Goal: Check status: Check status

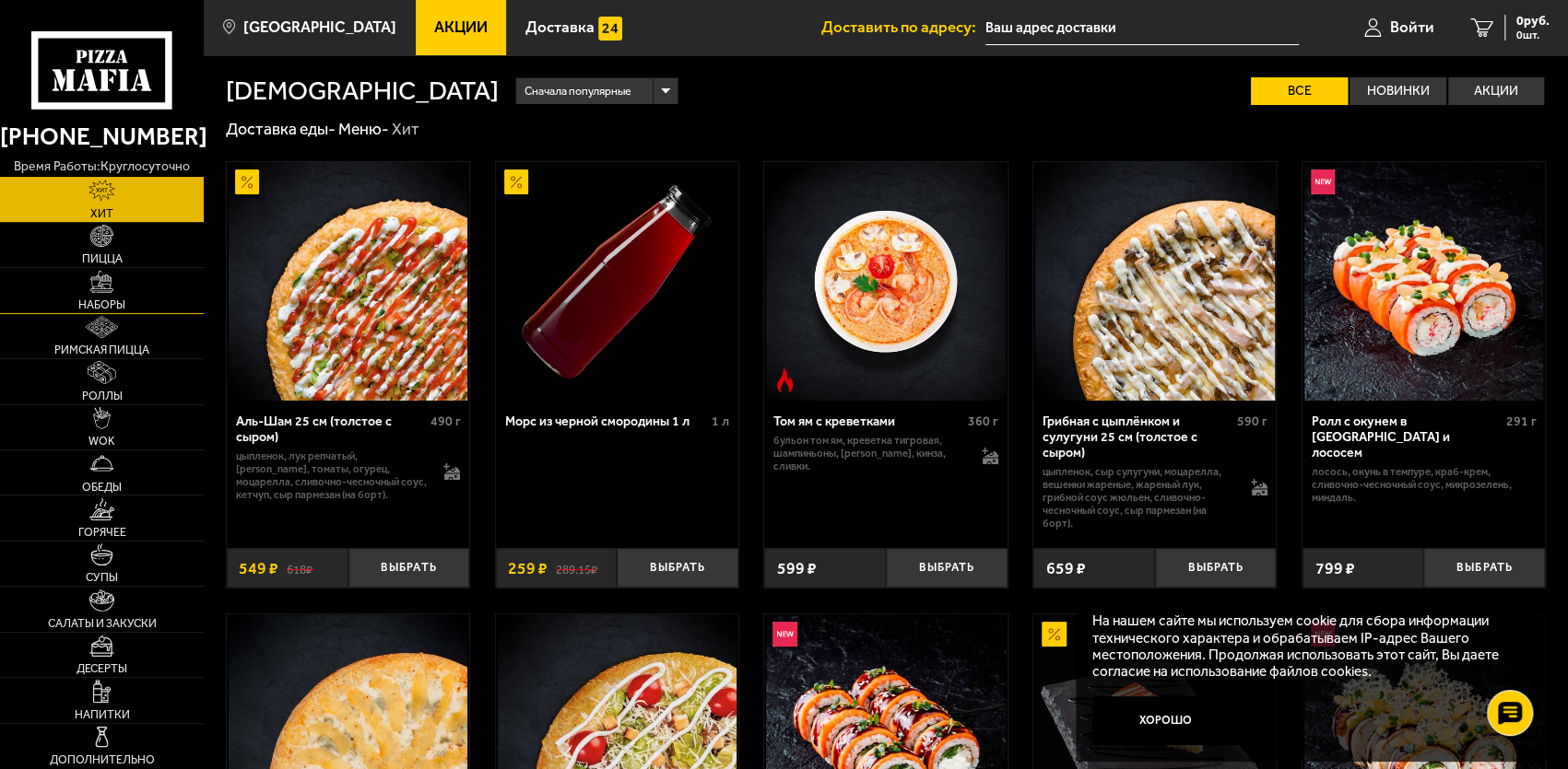
click at [116, 300] on span "Наборы" at bounding box center [102, 306] width 47 height 12
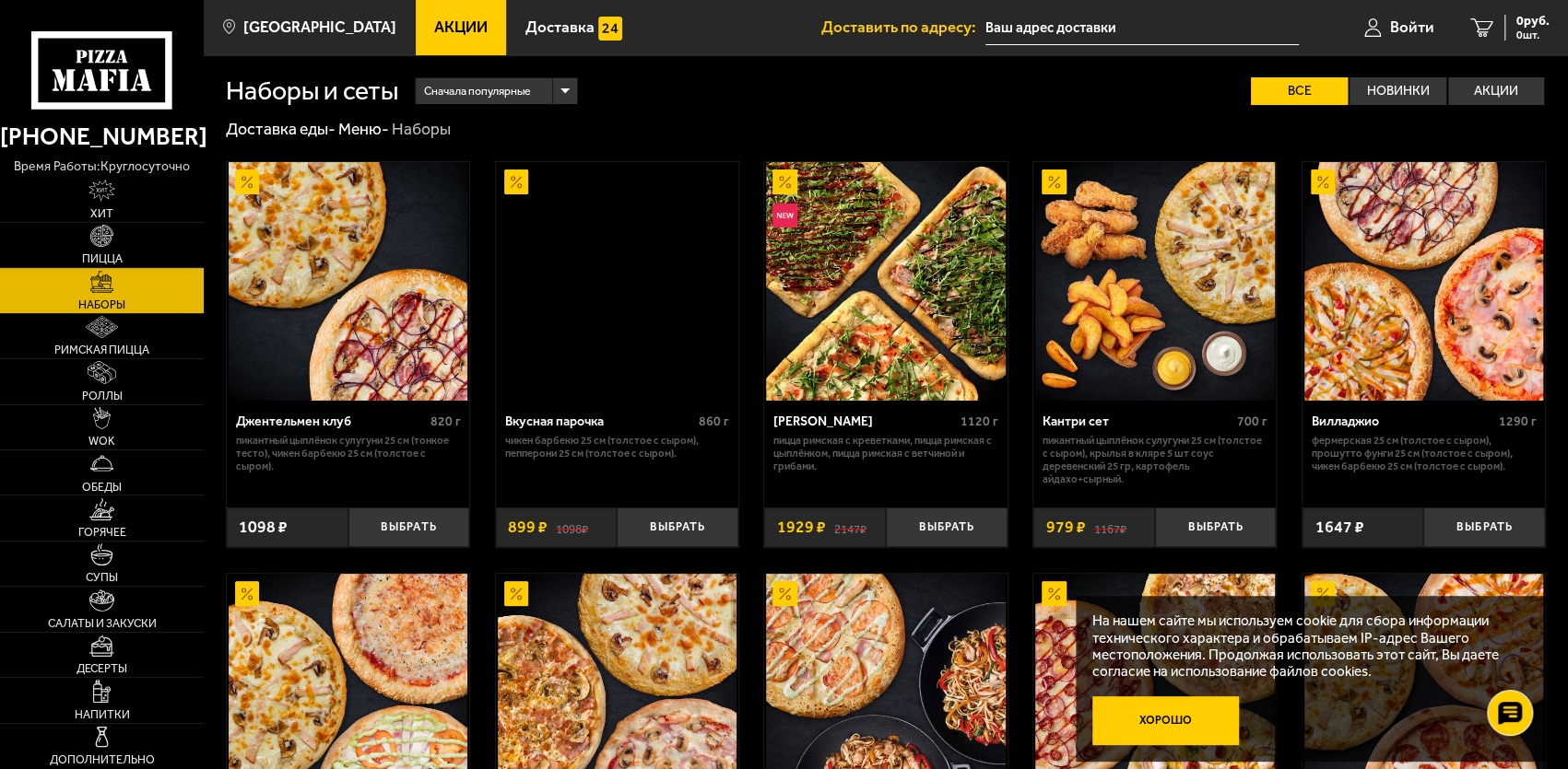
click at [1186, 725] on button "Хорошо" at bounding box center [1165, 721] width 147 height 49
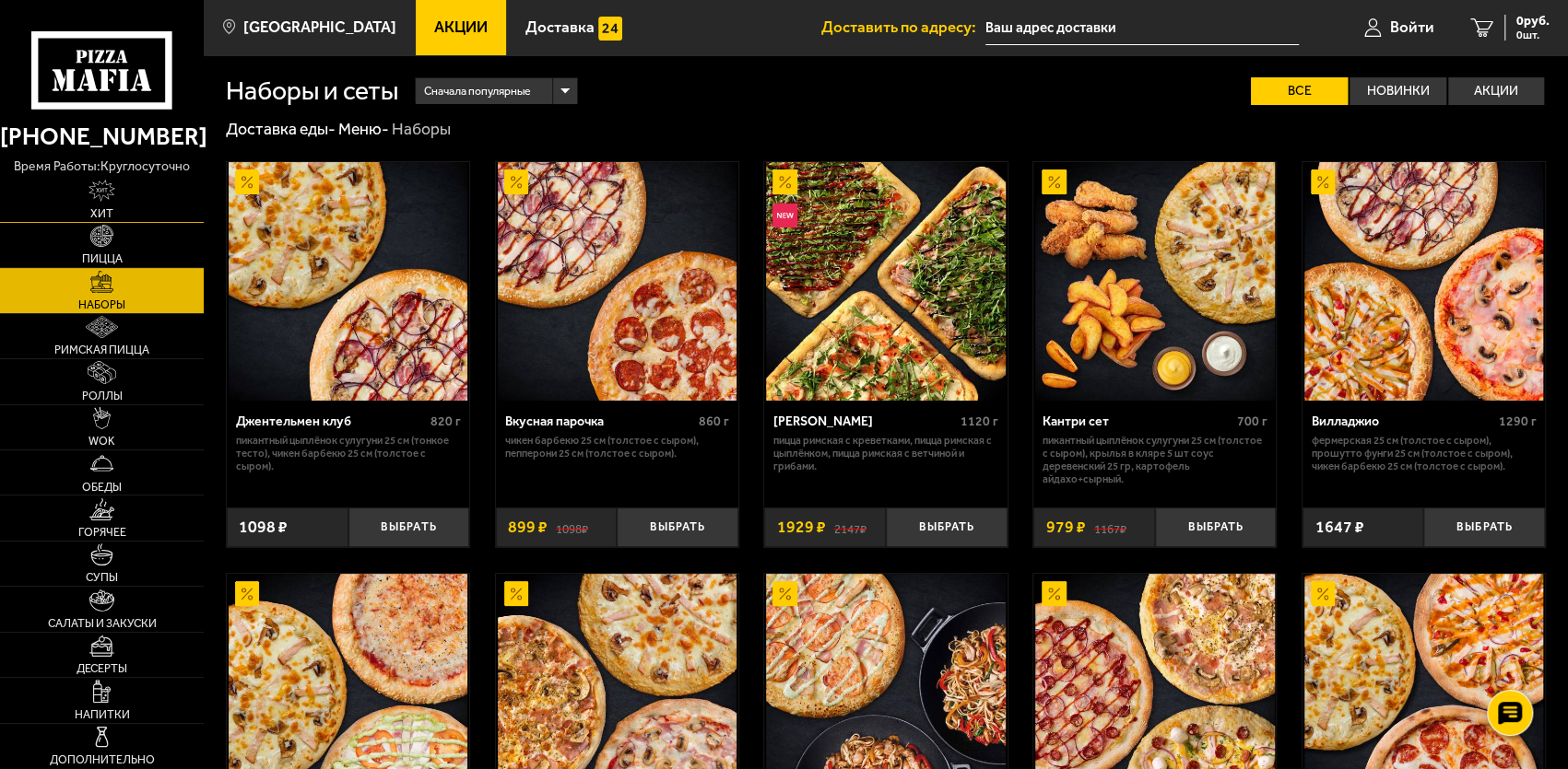
click at [97, 197] on img at bounding box center [101, 191] width 27 height 22
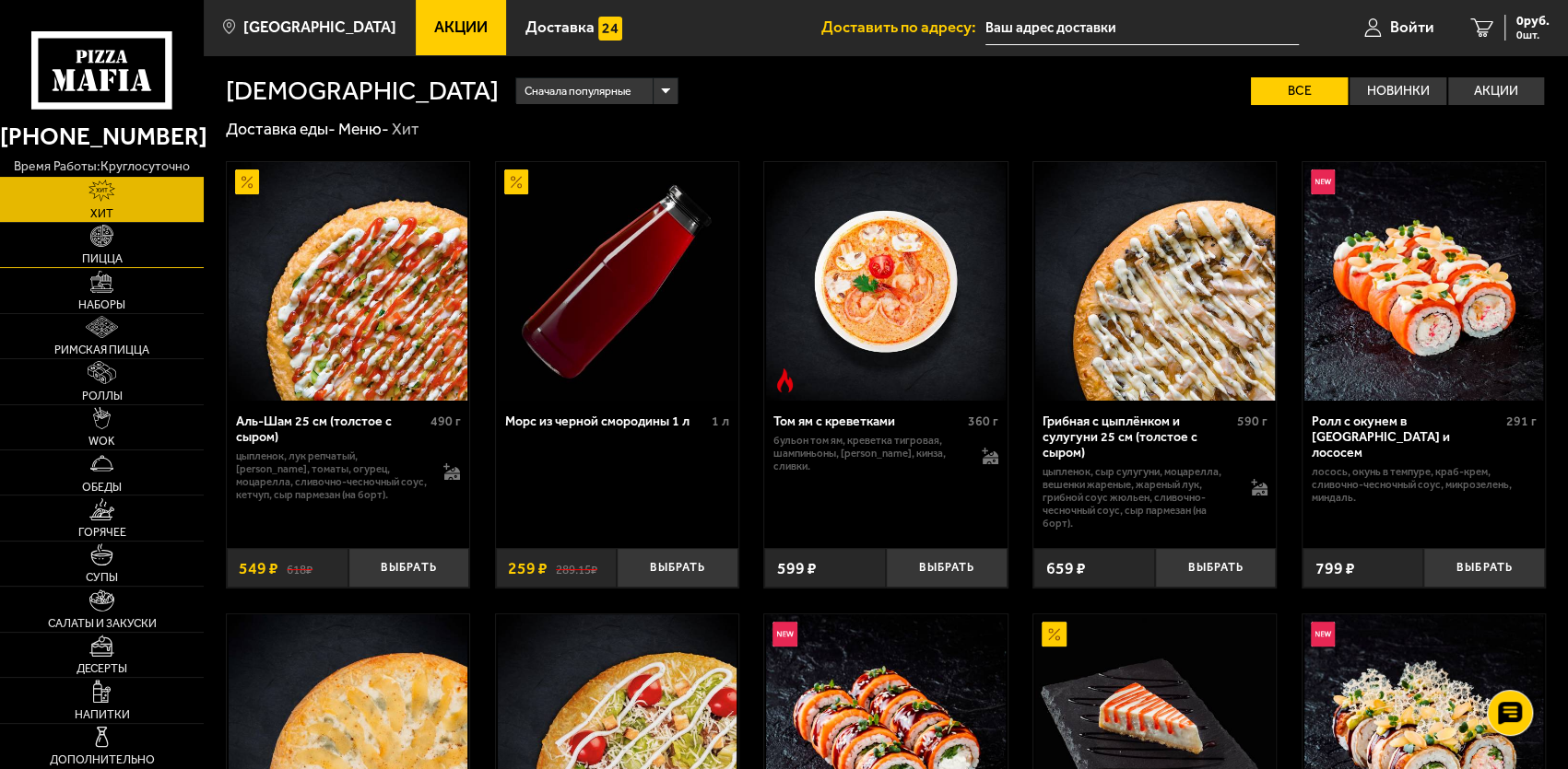
click at [121, 240] on link "Пицца" at bounding box center [101, 245] width 204 height 44
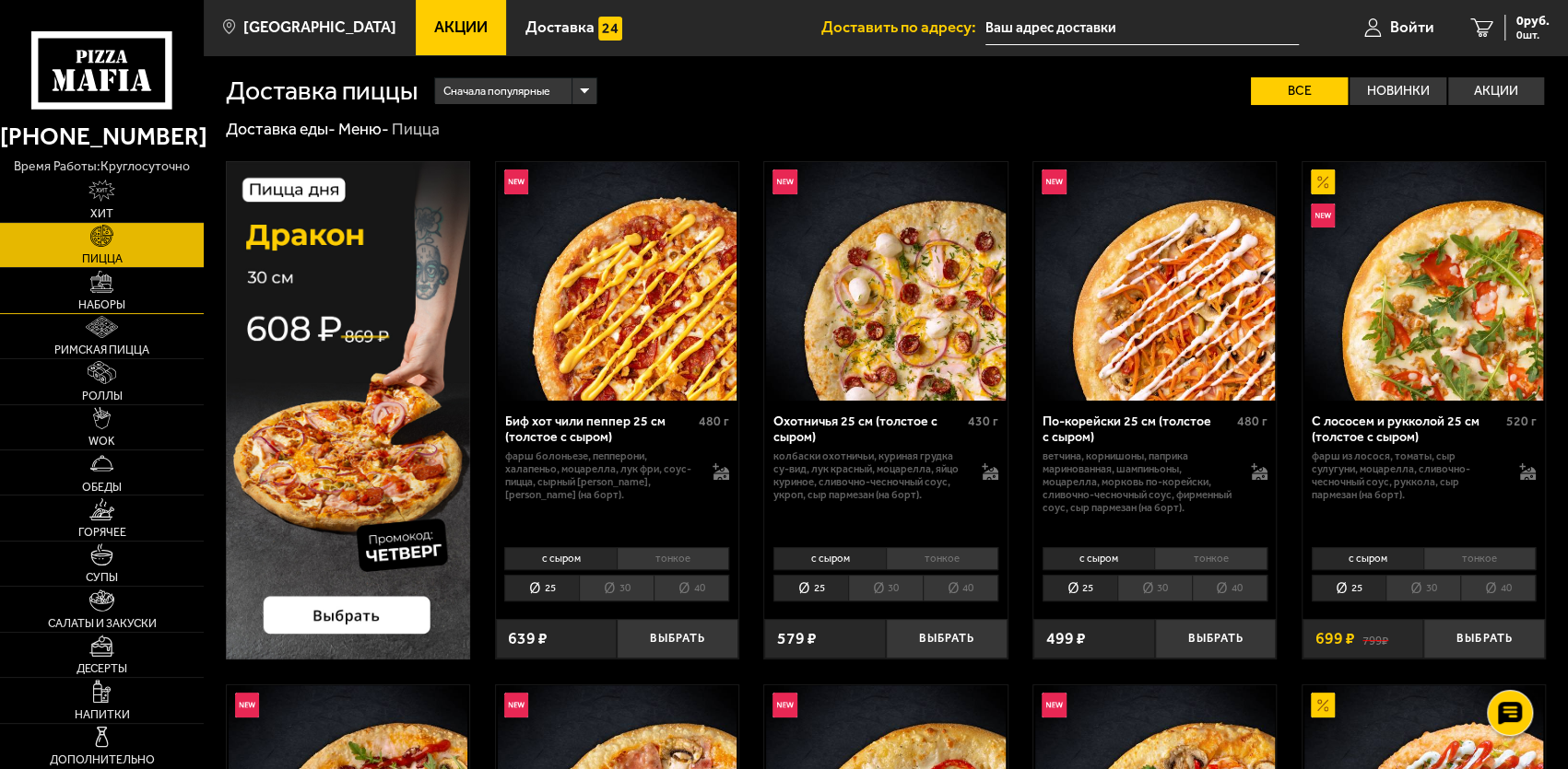
click at [110, 295] on link "Наборы" at bounding box center [101, 290] width 204 height 44
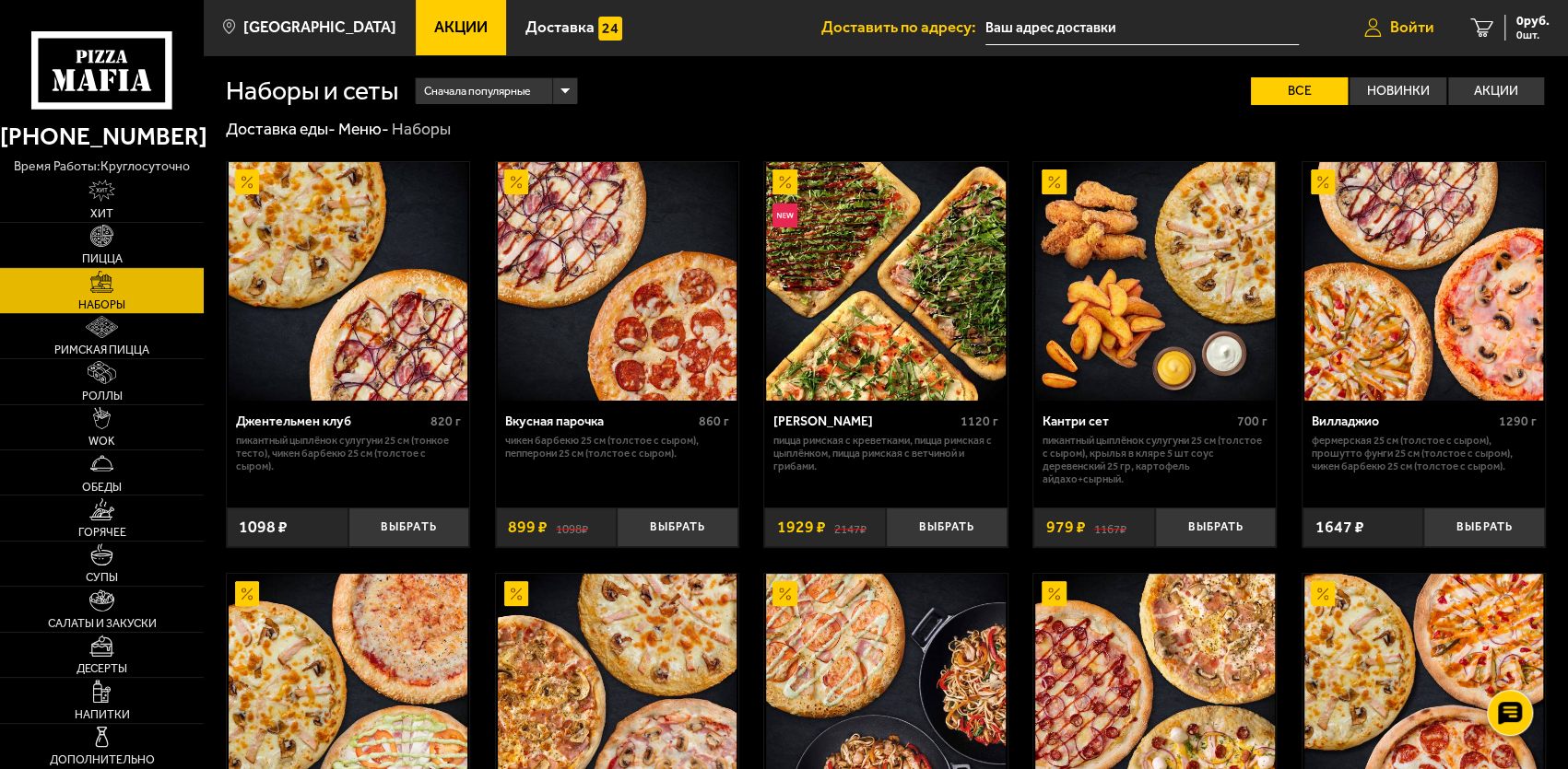
click at [1431, 34] on span "Войти" at bounding box center [1412, 28] width 44 height 16
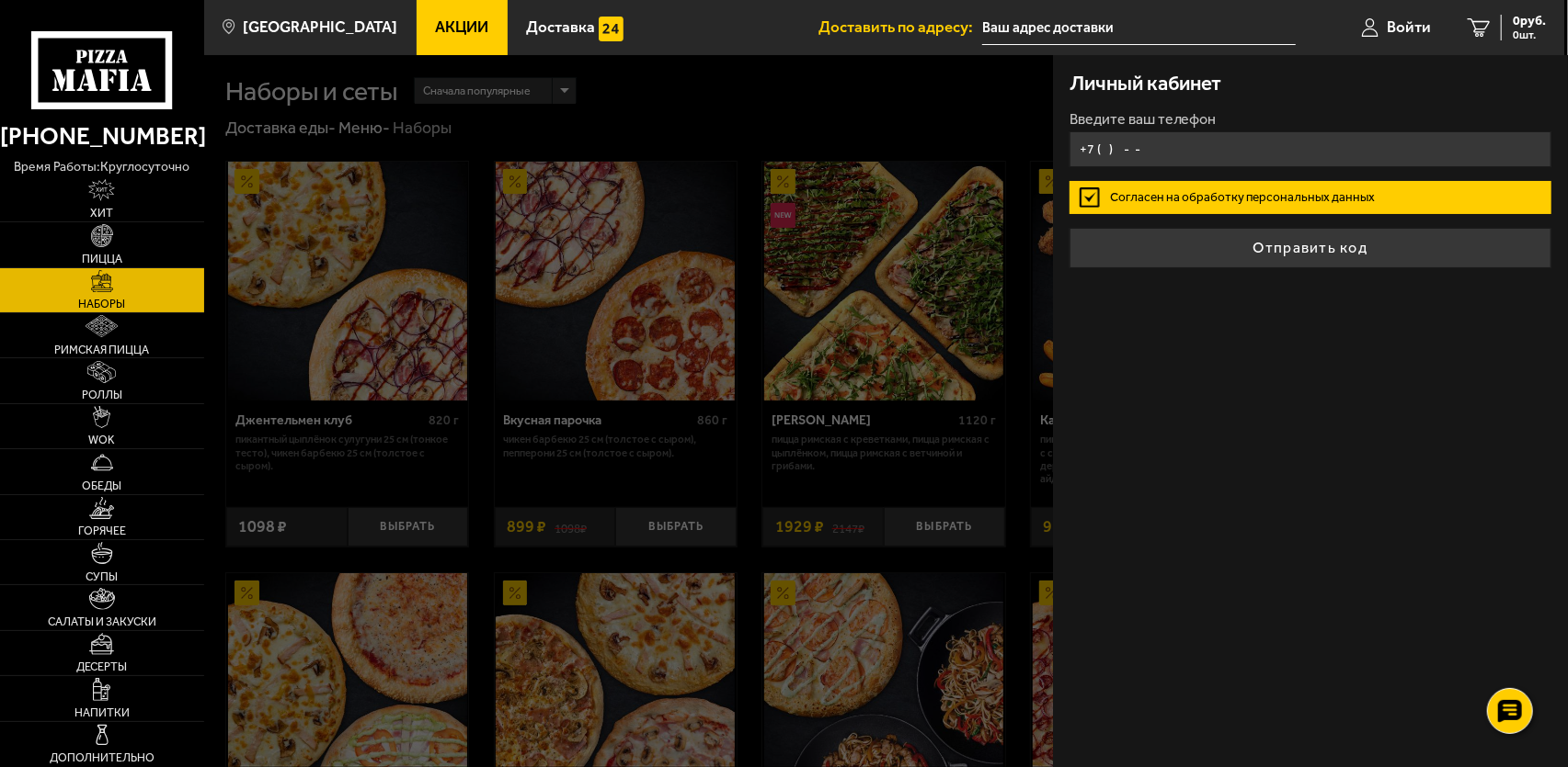
click at [1180, 148] on input "+7 ( ) - -" at bounding box center [1311, 149] width 483 height 36
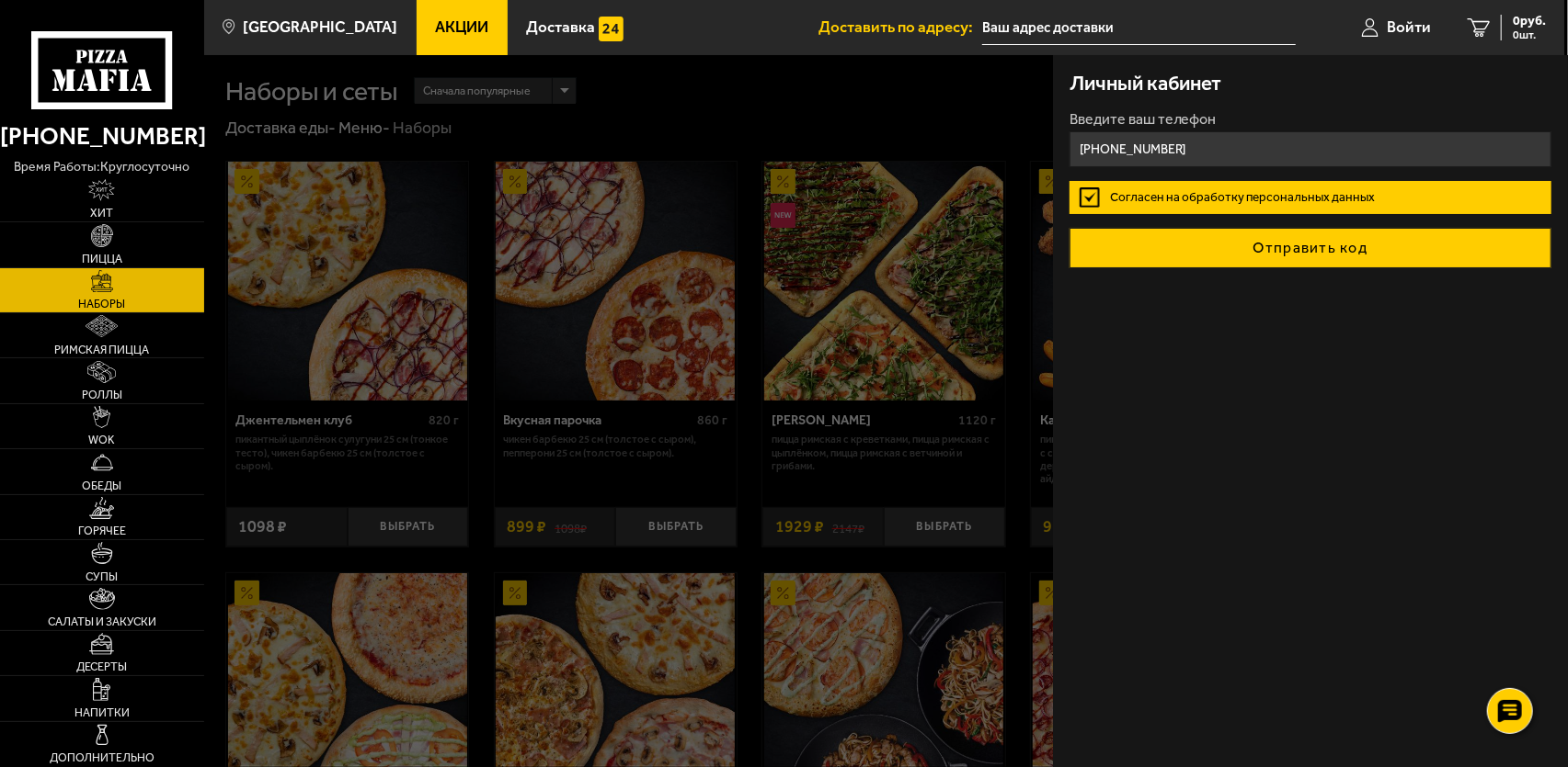
type input "+7 (904) 615-89-29"
click at [1290, 244] on button "Отправить код" at bounding box center [1311, 247] width 483 height 40
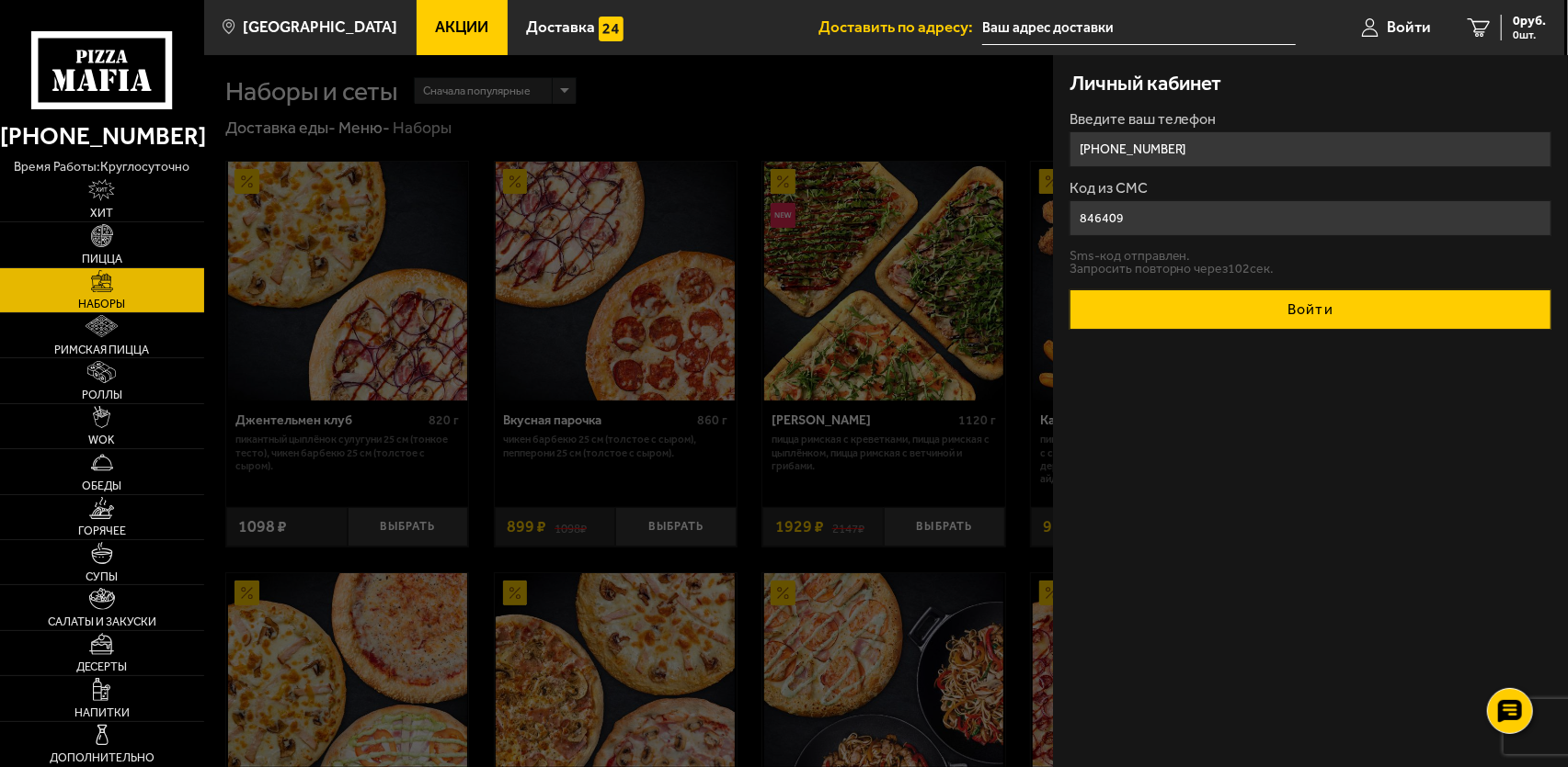
type input "846409"
click at [1322, 317] on button "Войти" at bounding box center [1311, 309] width 483 height 40
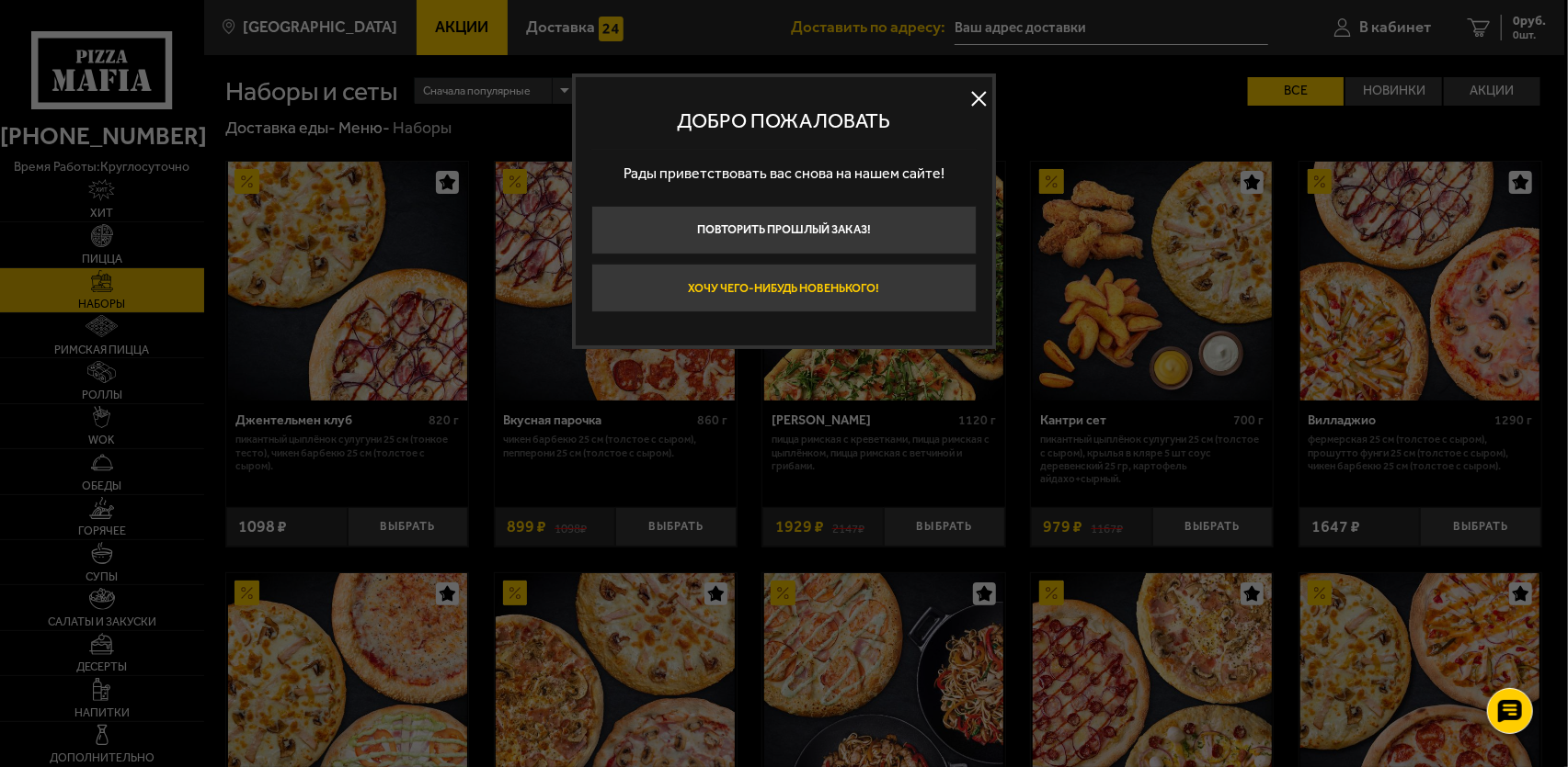
click at [900, 283] on button "Хочу чего-нибудь новенького!" at bounding box center [784, 288] width 385 height 49
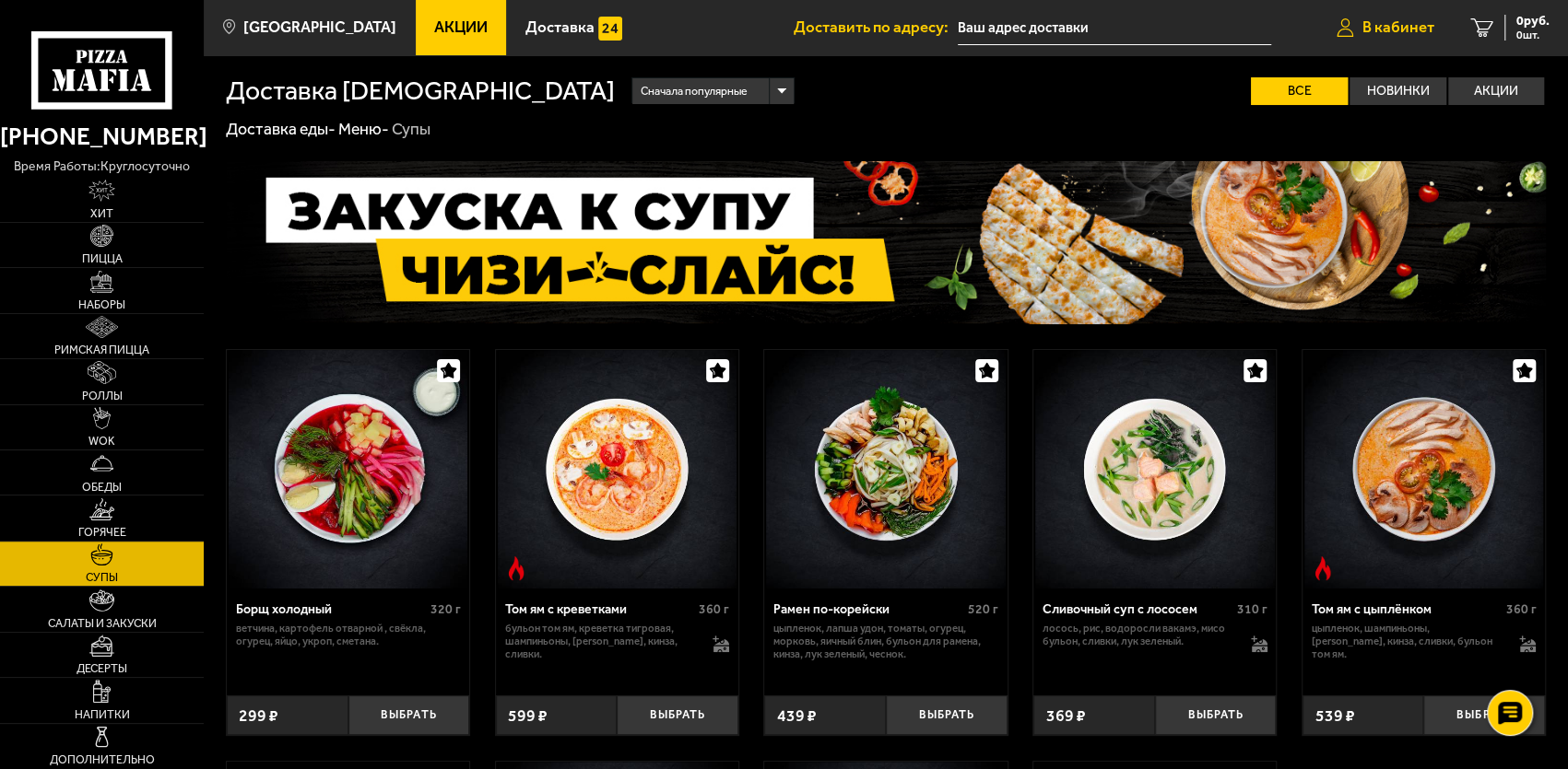
click at [1370, 36] on link "В кабинет" at bounding box center [1385, 28] width 135 height 55
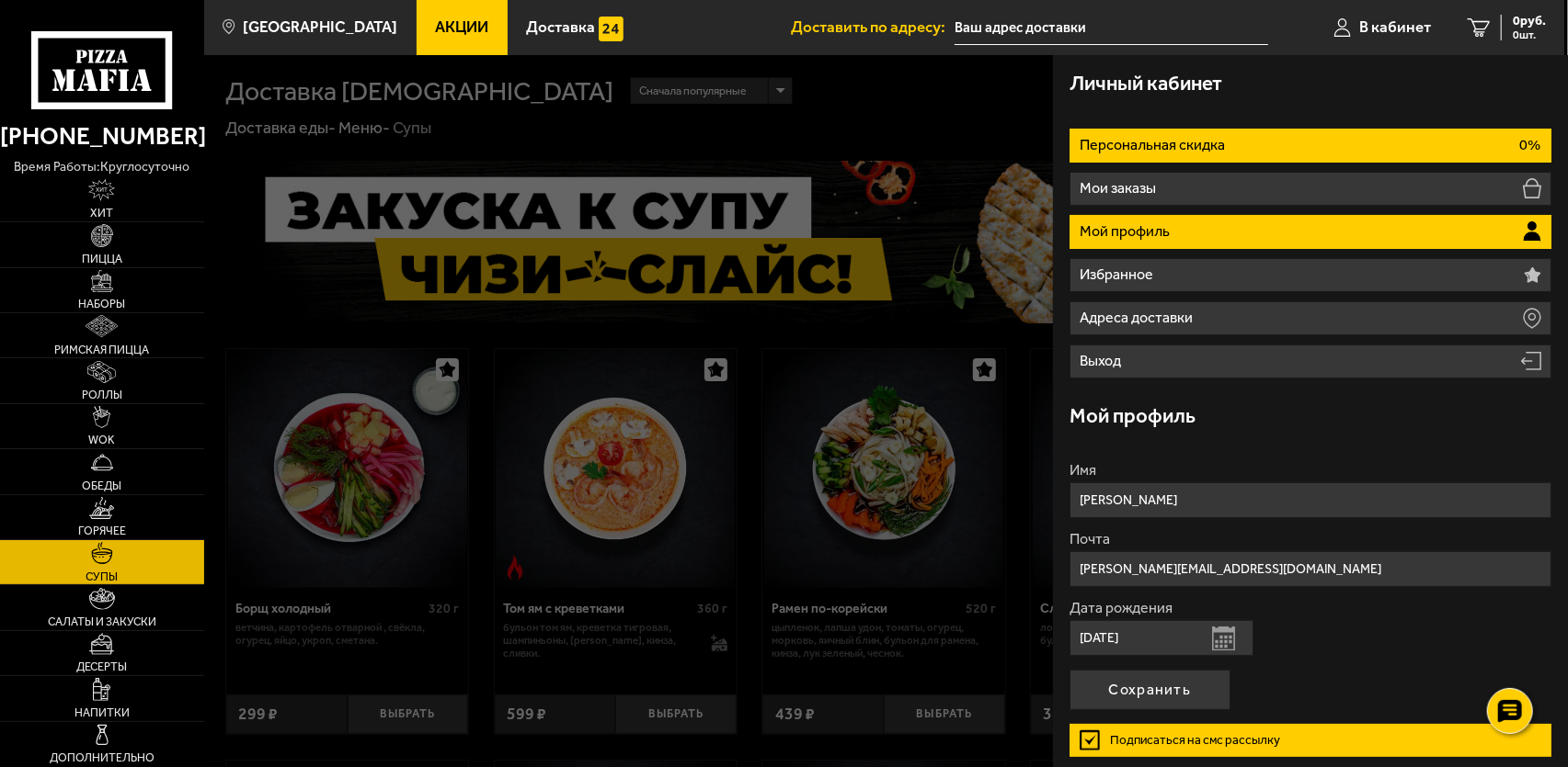
click at [1288, 139] on li "Персональная скидка 0%" at bounding box center [1311, 145] width 483 height 34
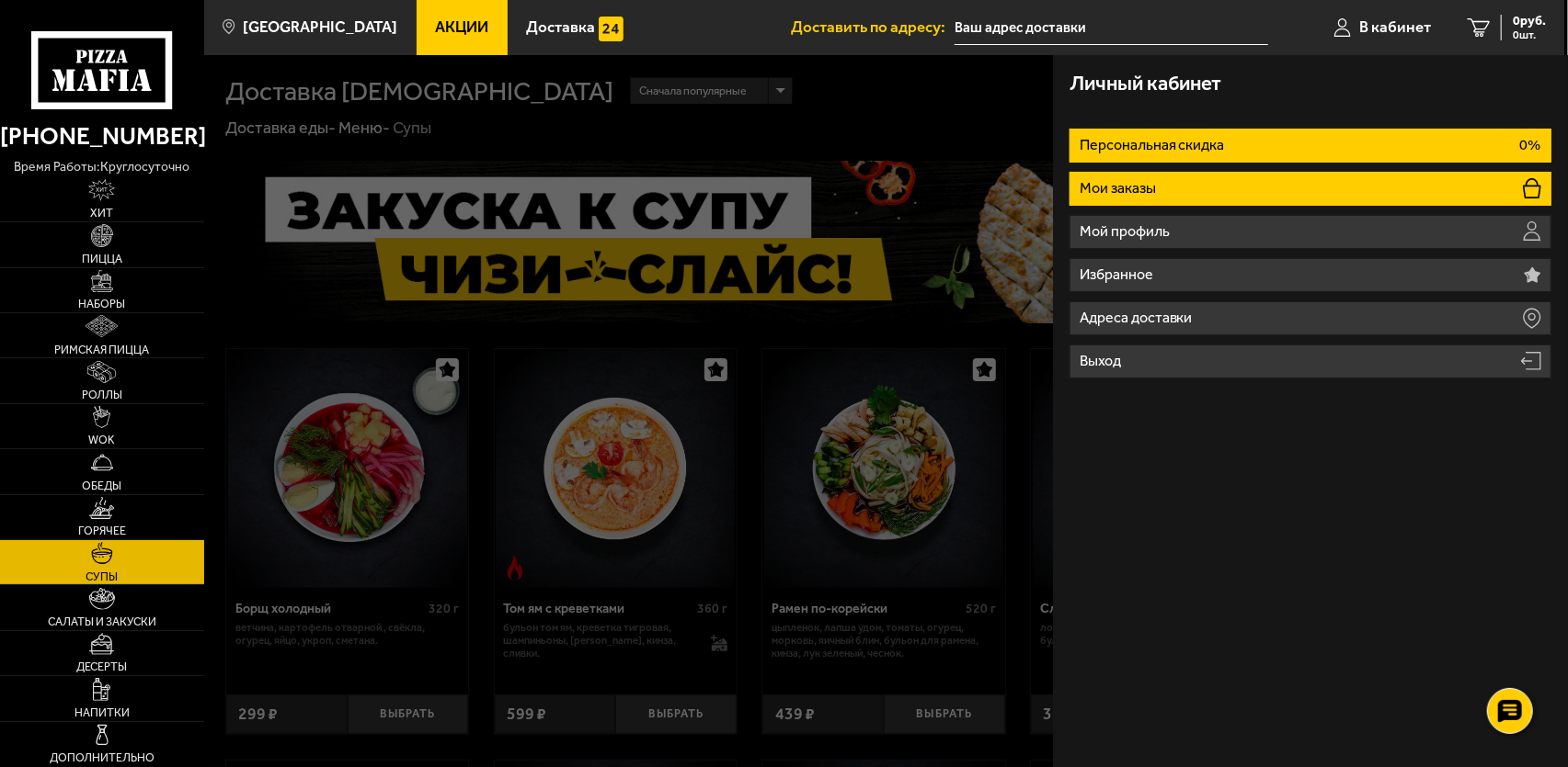
click at [1227, 177] on li "Мои заказы" at bounding box center [1311, 188] width 483 height 34
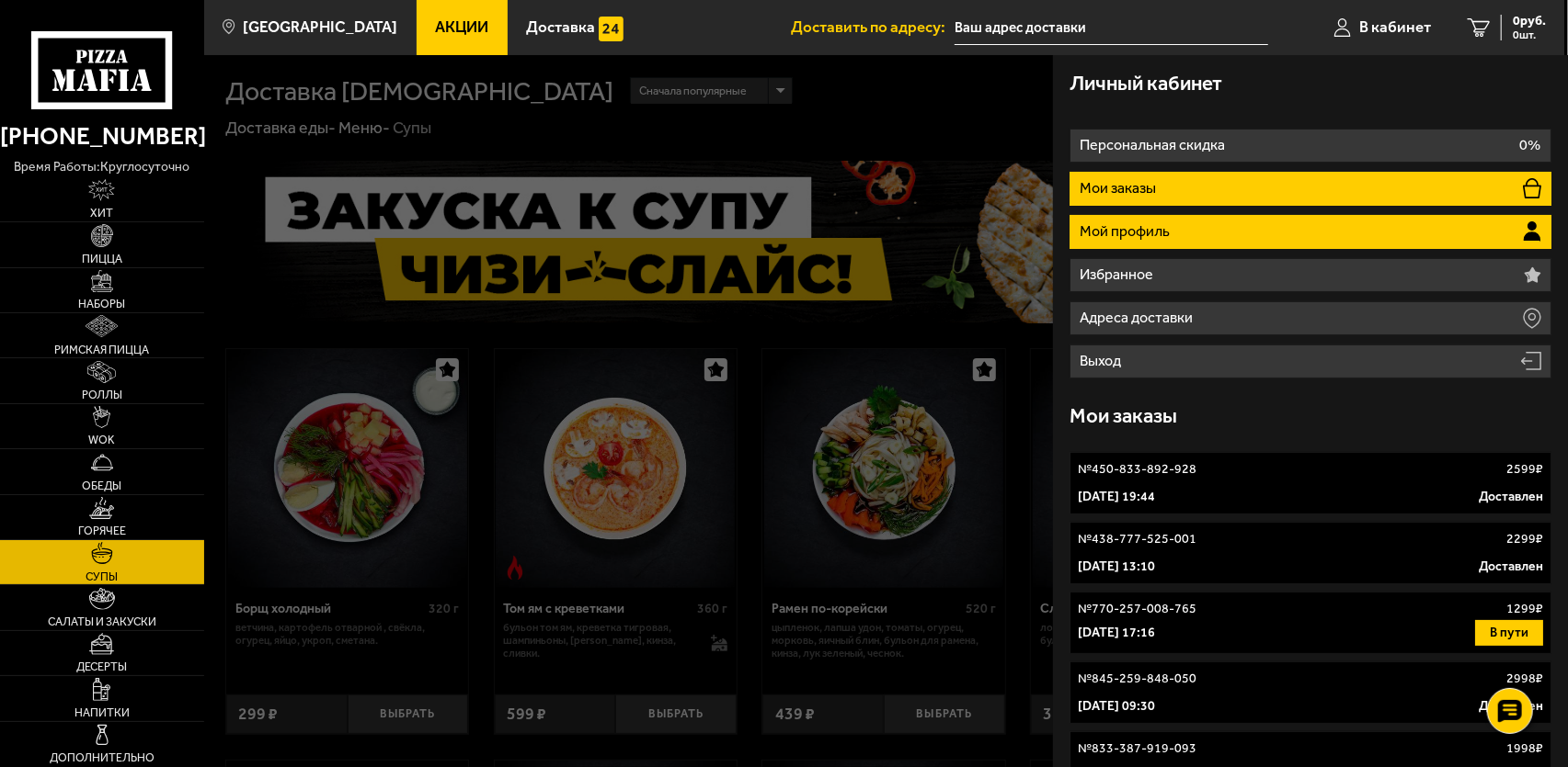
click at [1194, 234] on li "Мой профиль" at bounding box center [1311, 231] width 483 height 34
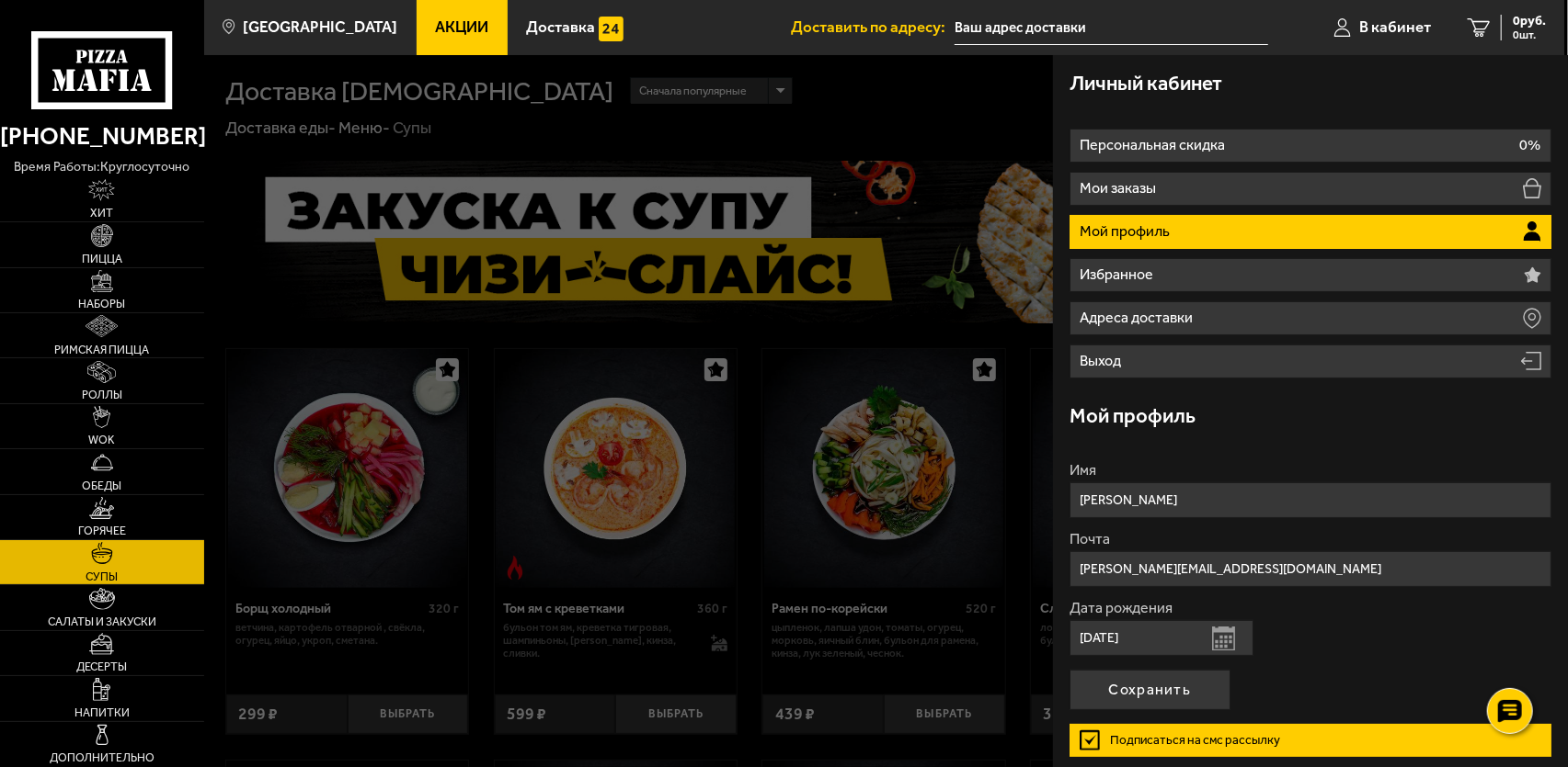
click at [1152, 513] on input "Олег" at bounding box center [1311, 500] width 483 height 36
type input "О"
type input "Дон Карлеоне"
click at [1237, 216] on li "Мой профиль" at bounding box center [1311, 231] width 483 height 34
click at [1234, 233] on li "Мой профиль" at bounding box center [1311, 231] width 483 height 34
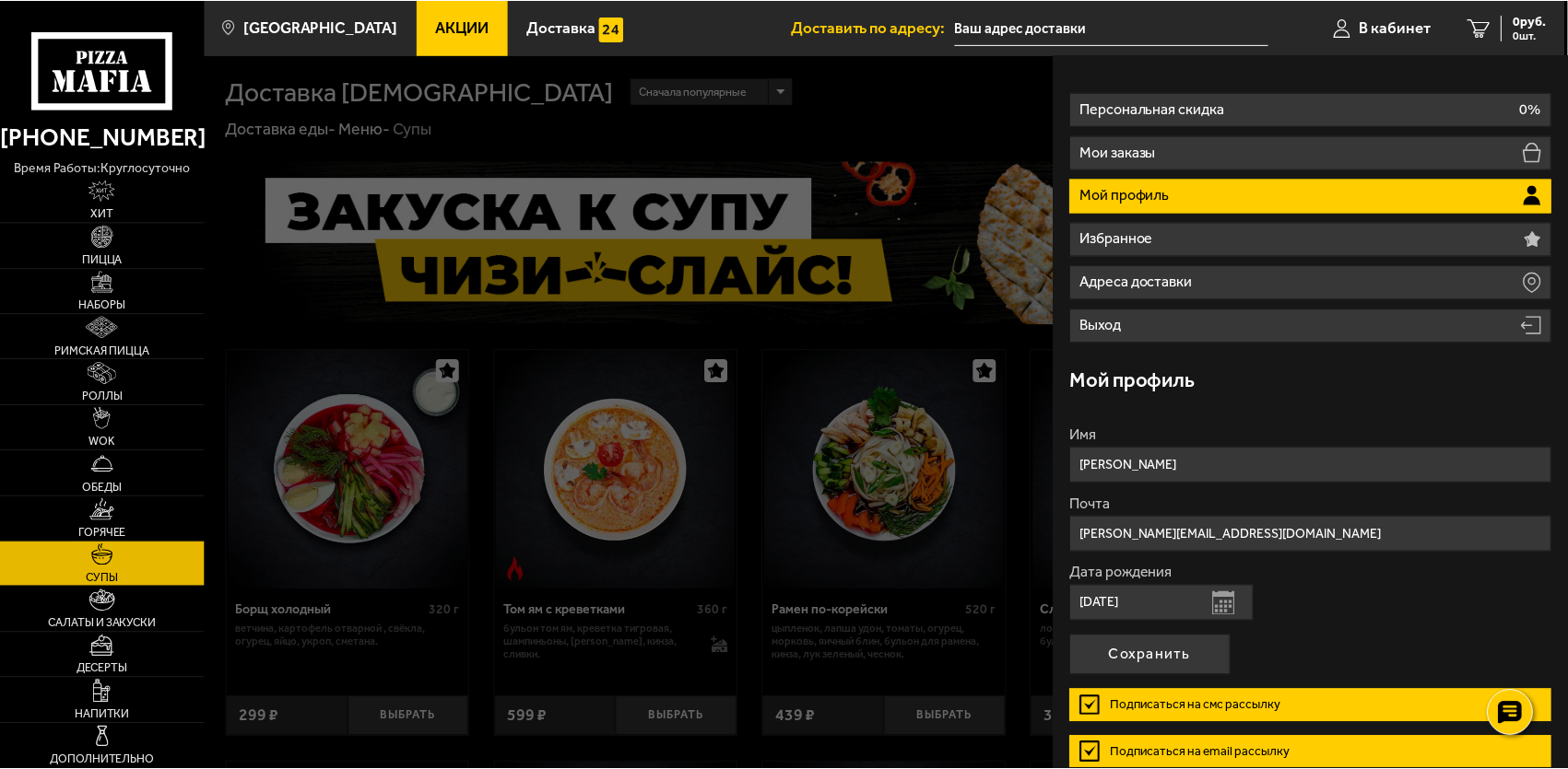
scroll to position [120, 0]
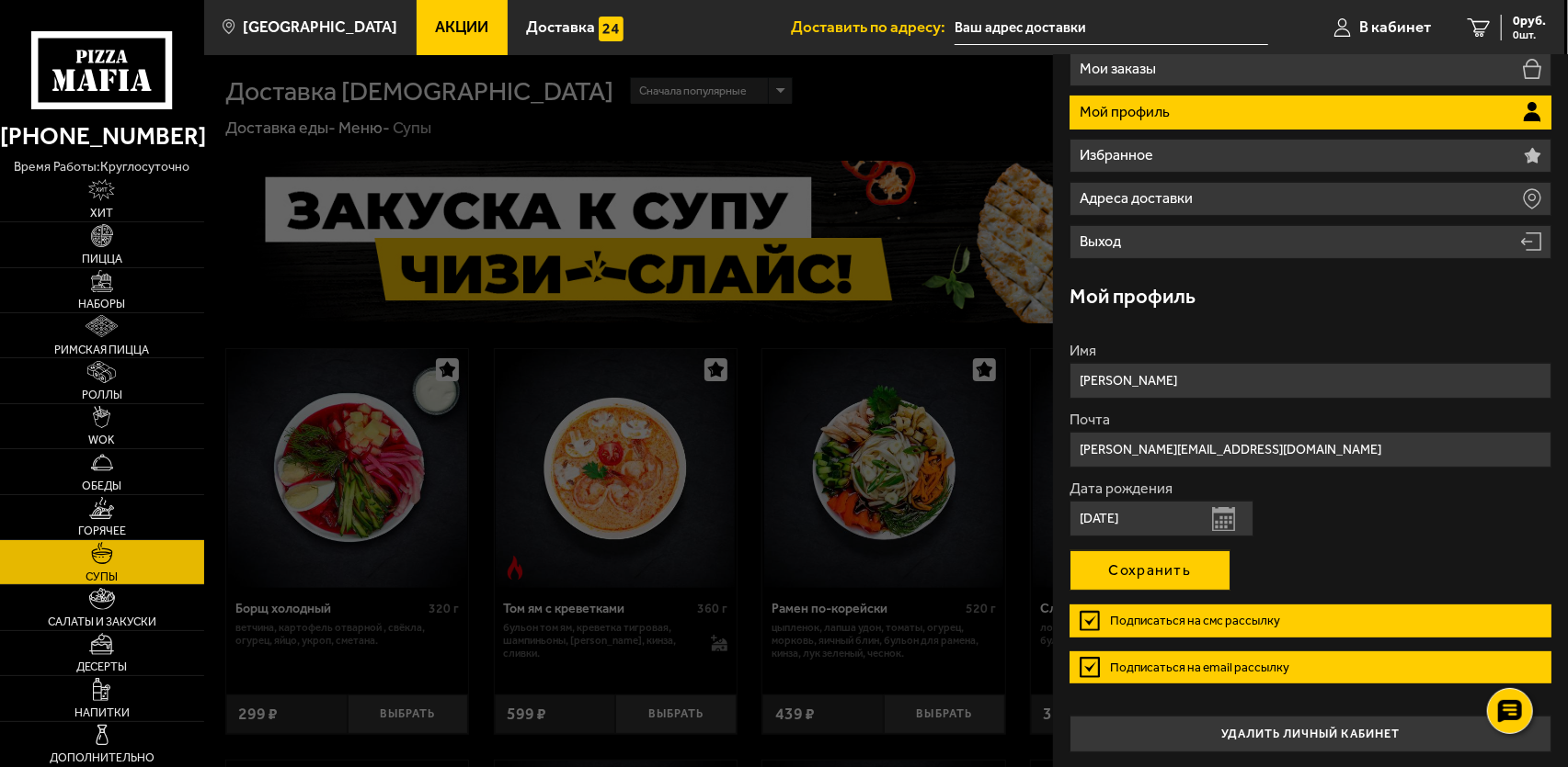
click at [1175, 568] on button "Сохранить" at bounding box center [1150, 570] width 161 height 40
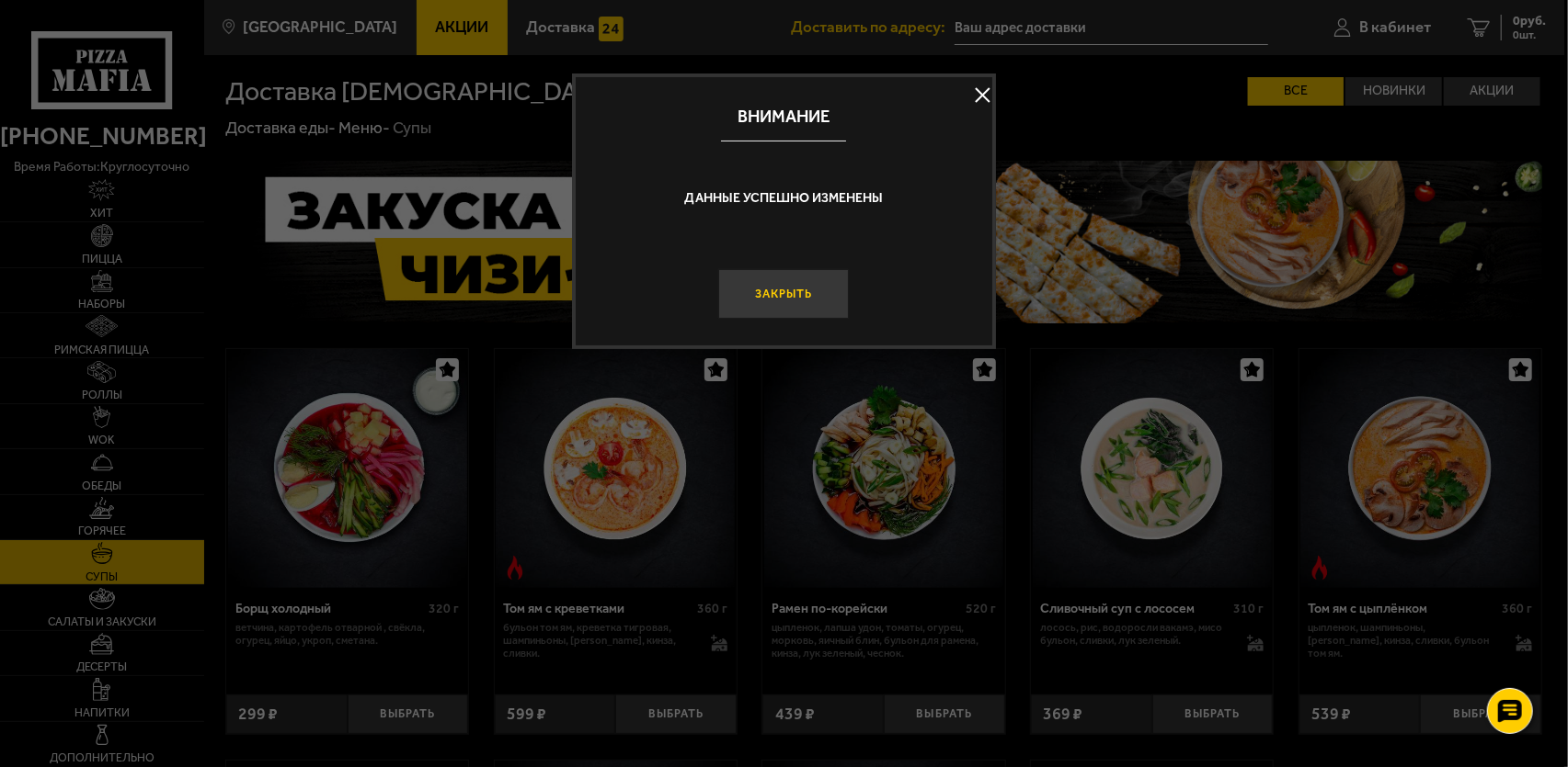
click at [796, 302] on button "Закрыть" at bounding box center [783, 294] width 131 height 49
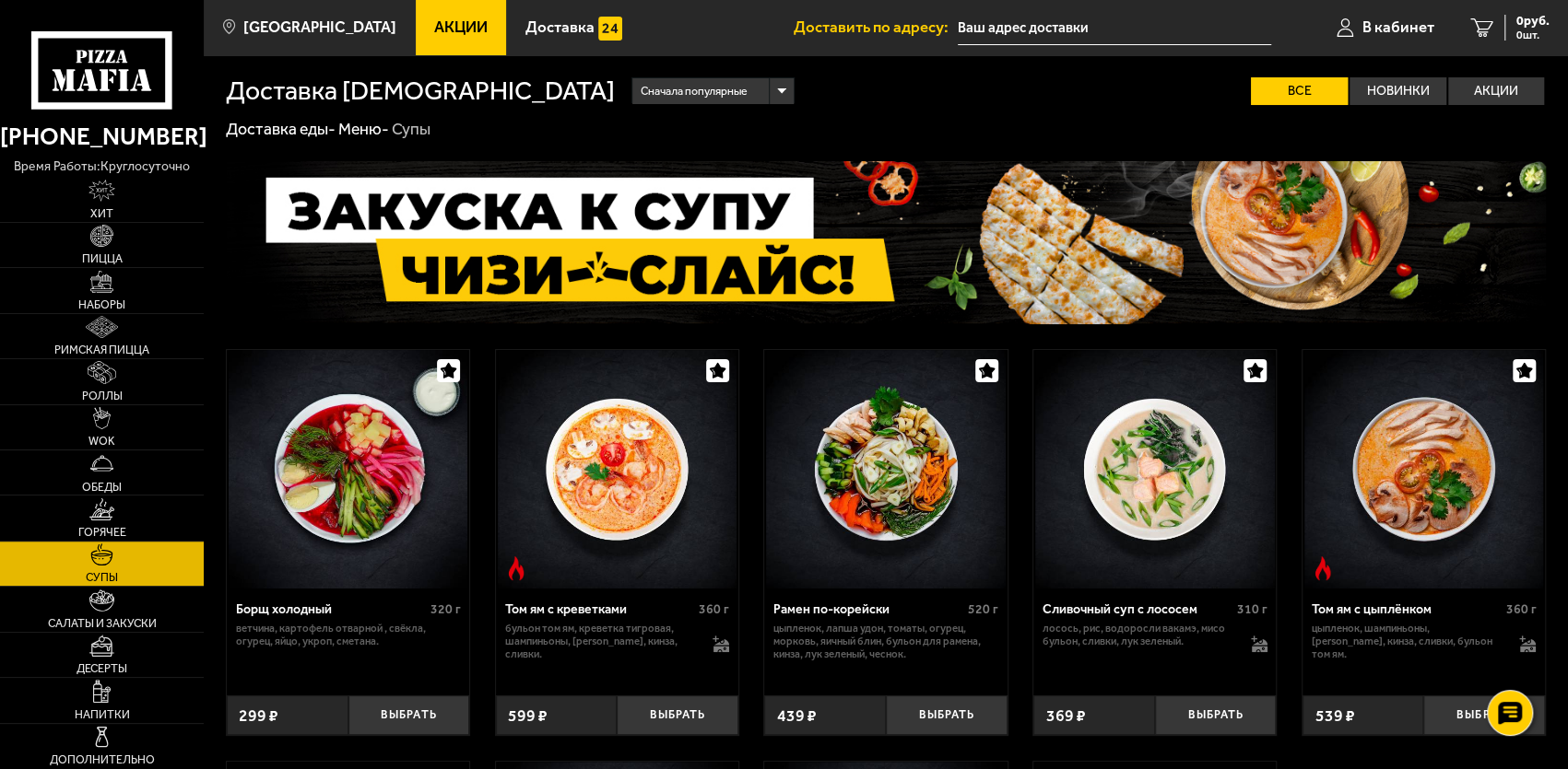
scroll to position [92, 0]
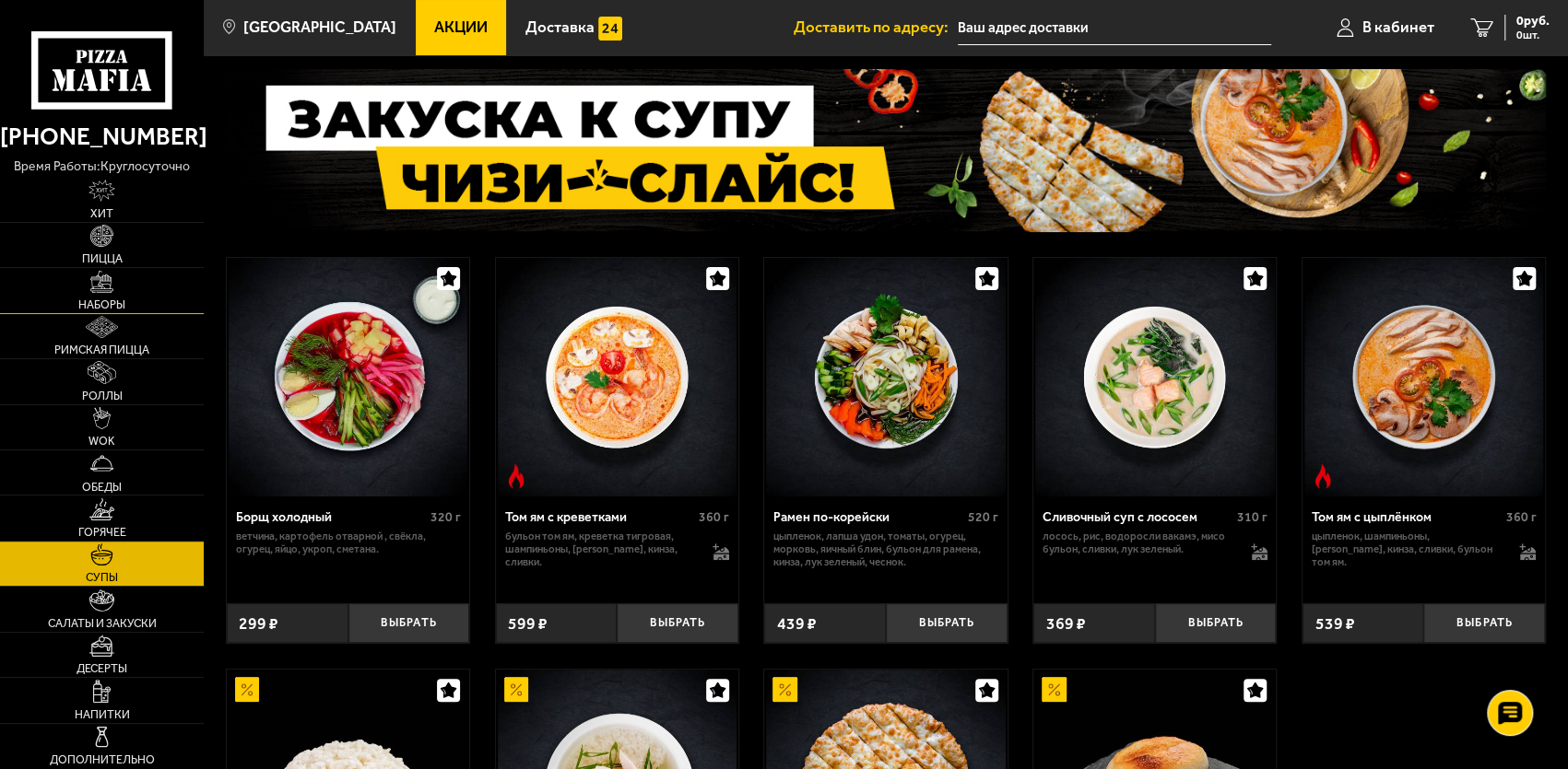
click at [103, 288] on img at bounding box center [101, 281] width 22 height 22
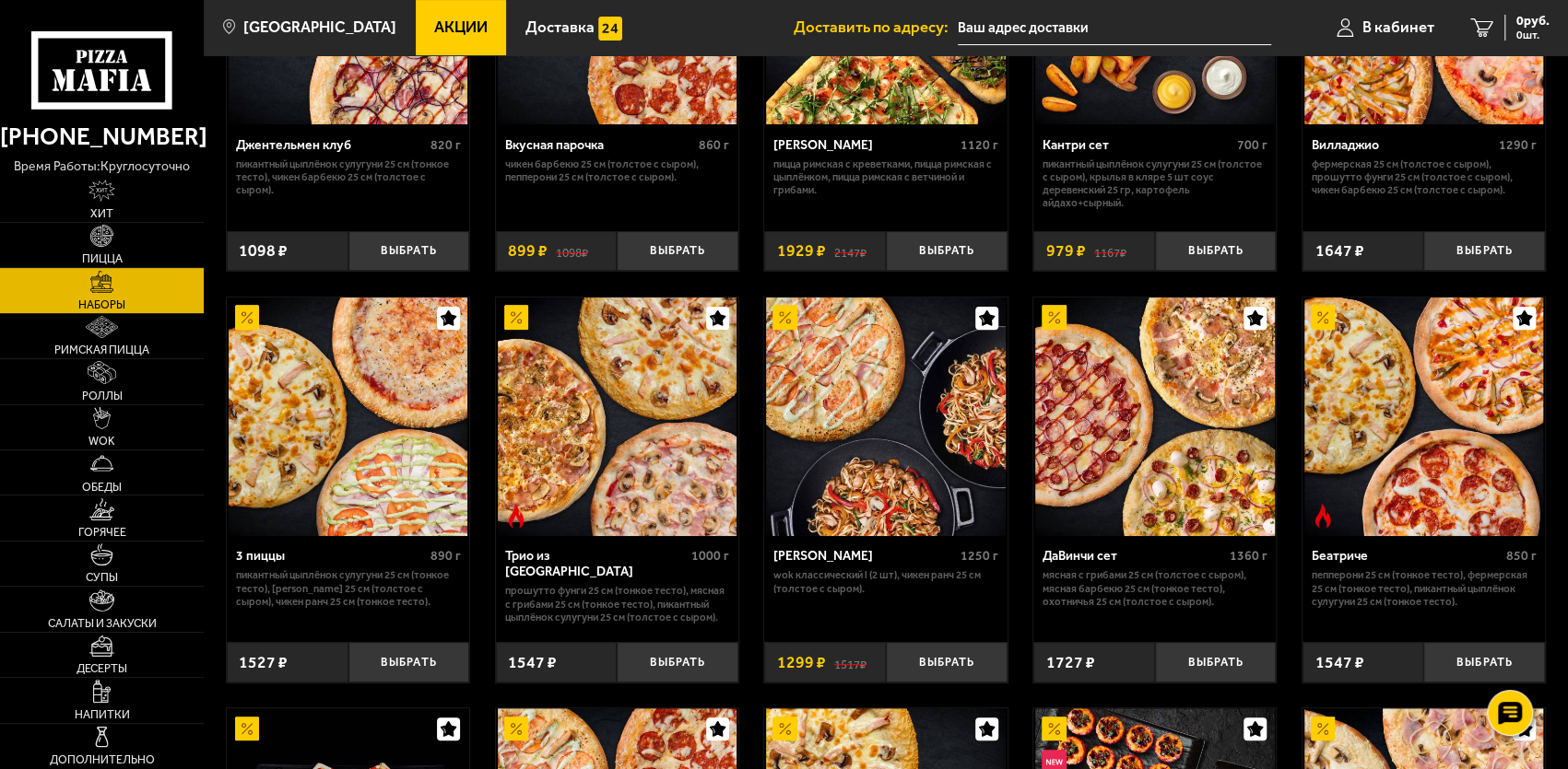
scroll to position [369, 0]
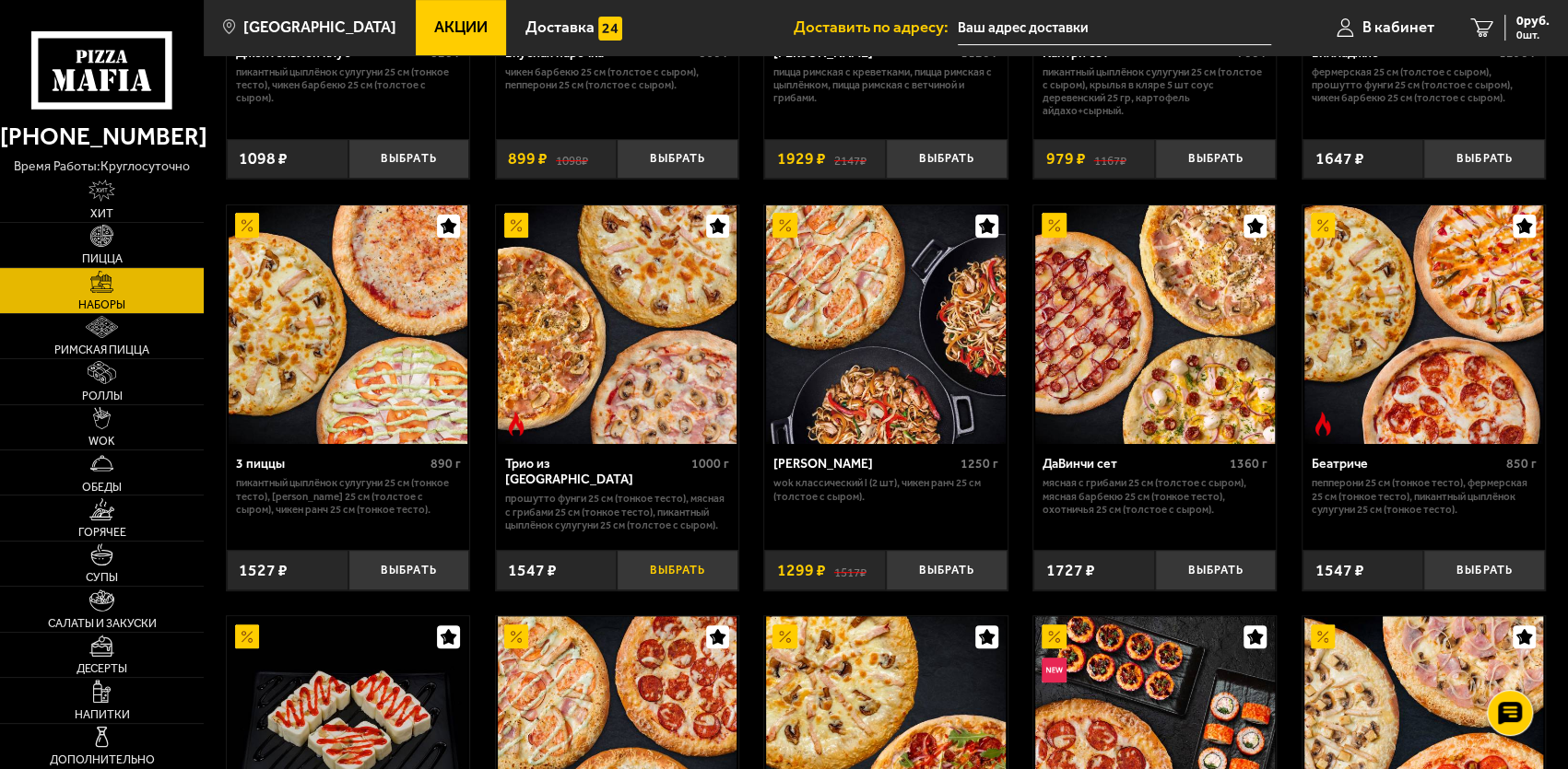
click at [665, 571] on button "Выбрать" at bounding box center [678, 569] width 122 height 39
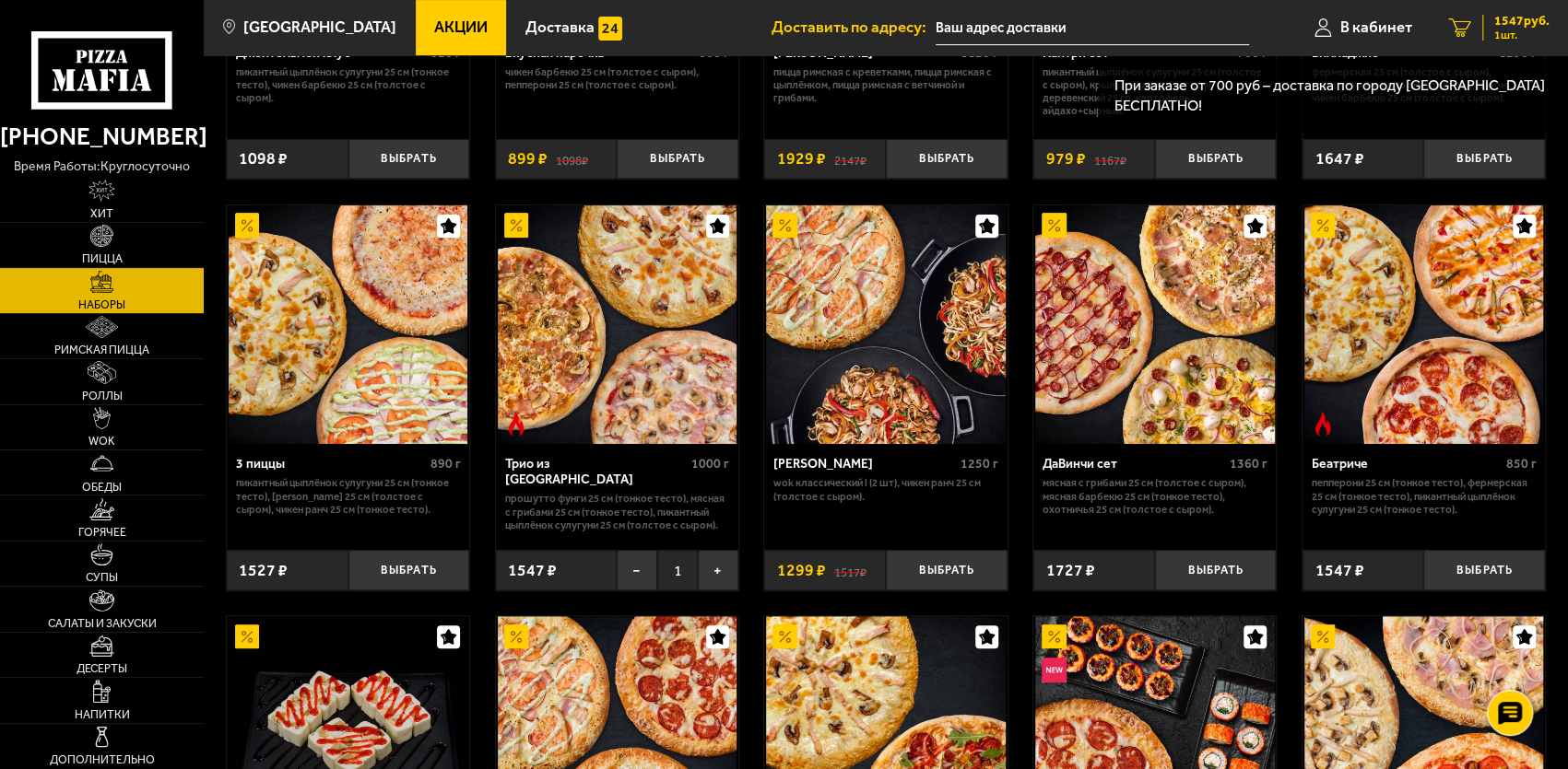
click at [1506, 28] on span "1547 руб." at bounding box center [1522, 21] width 55 height 13
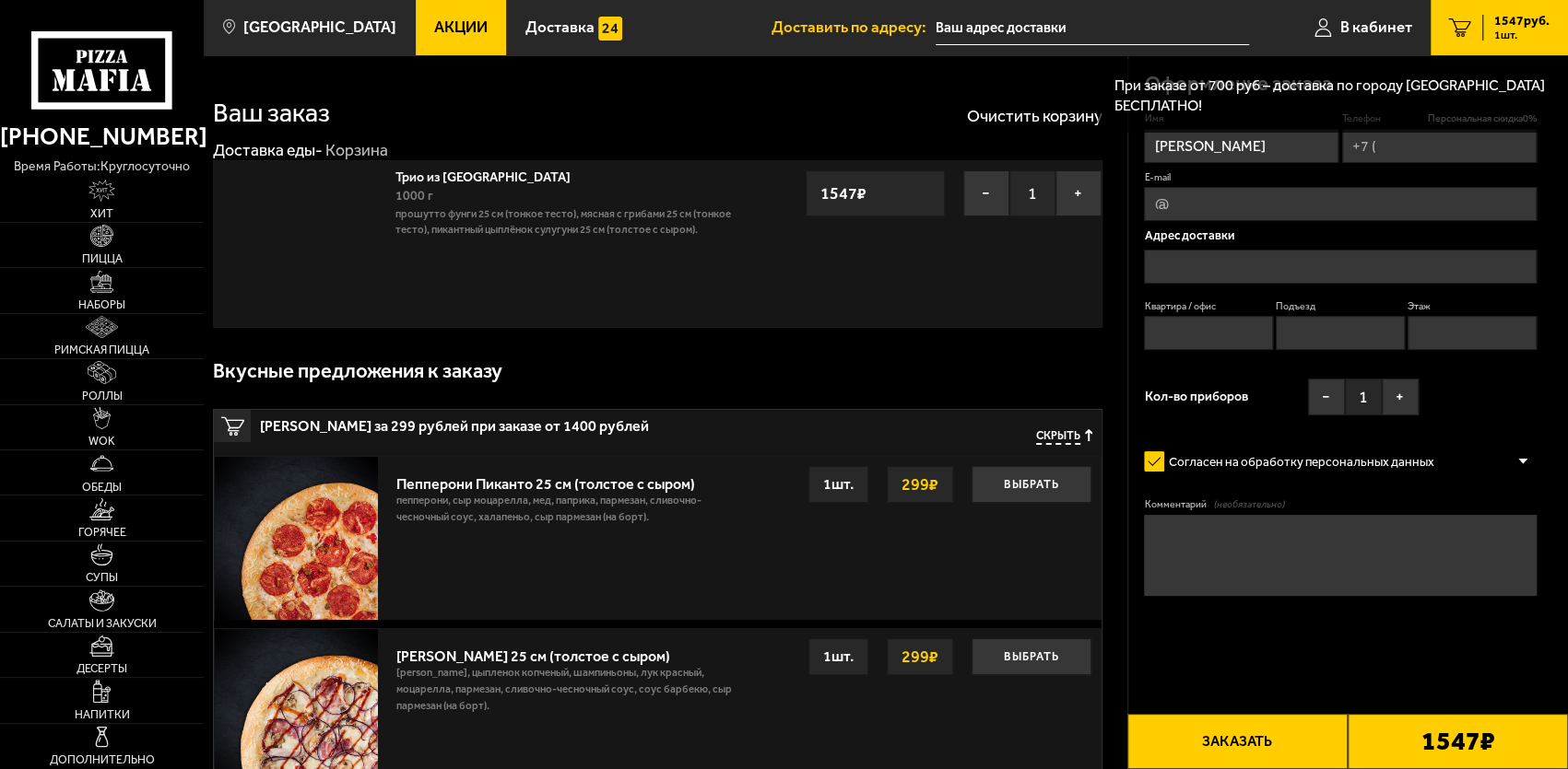
type input "+7 (904) 615-89-29"
type input "Двинская улица, 10к3"
type input "703"
type input "1"
type input "7"
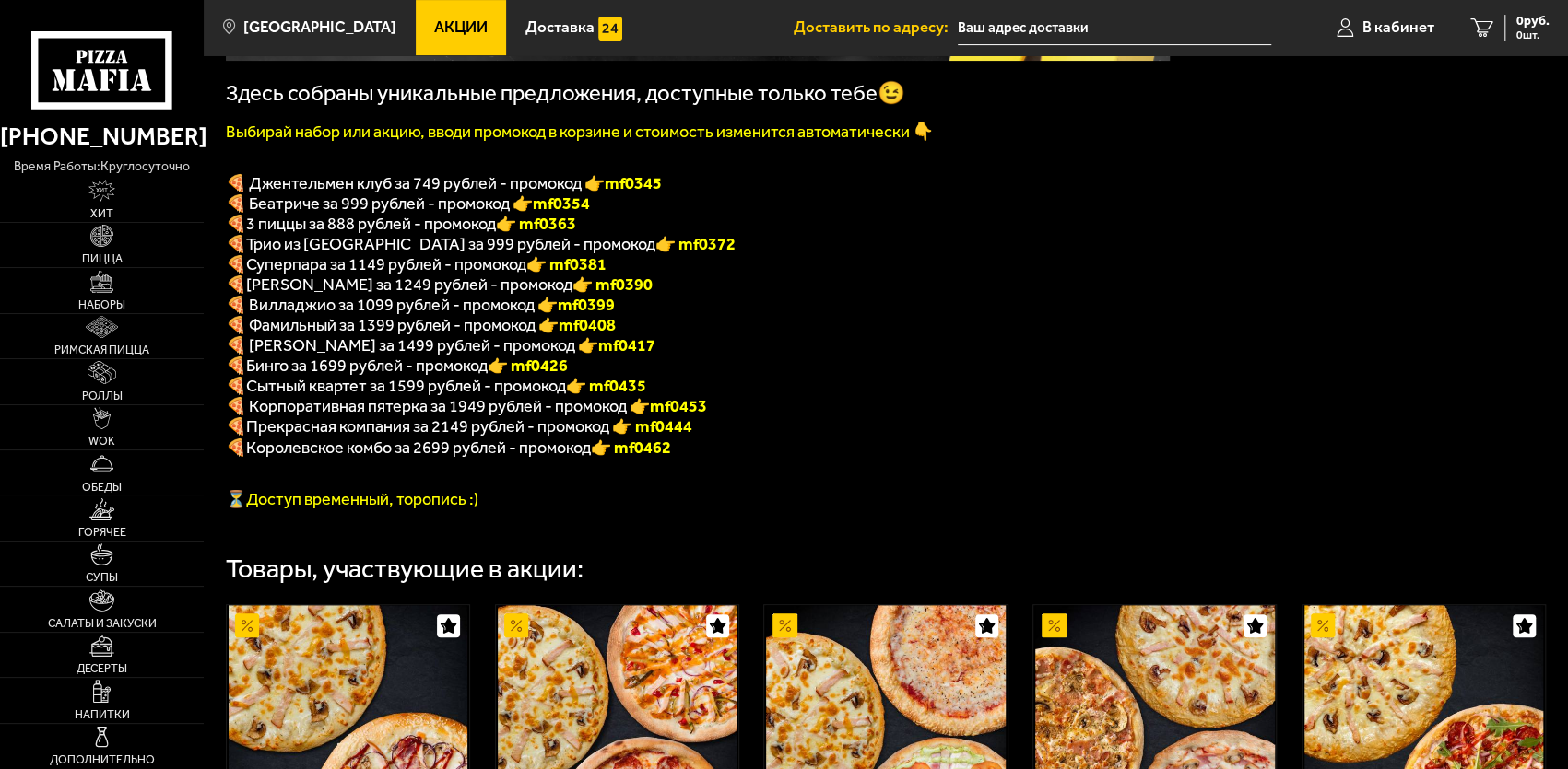
scroll to position [276, 0]
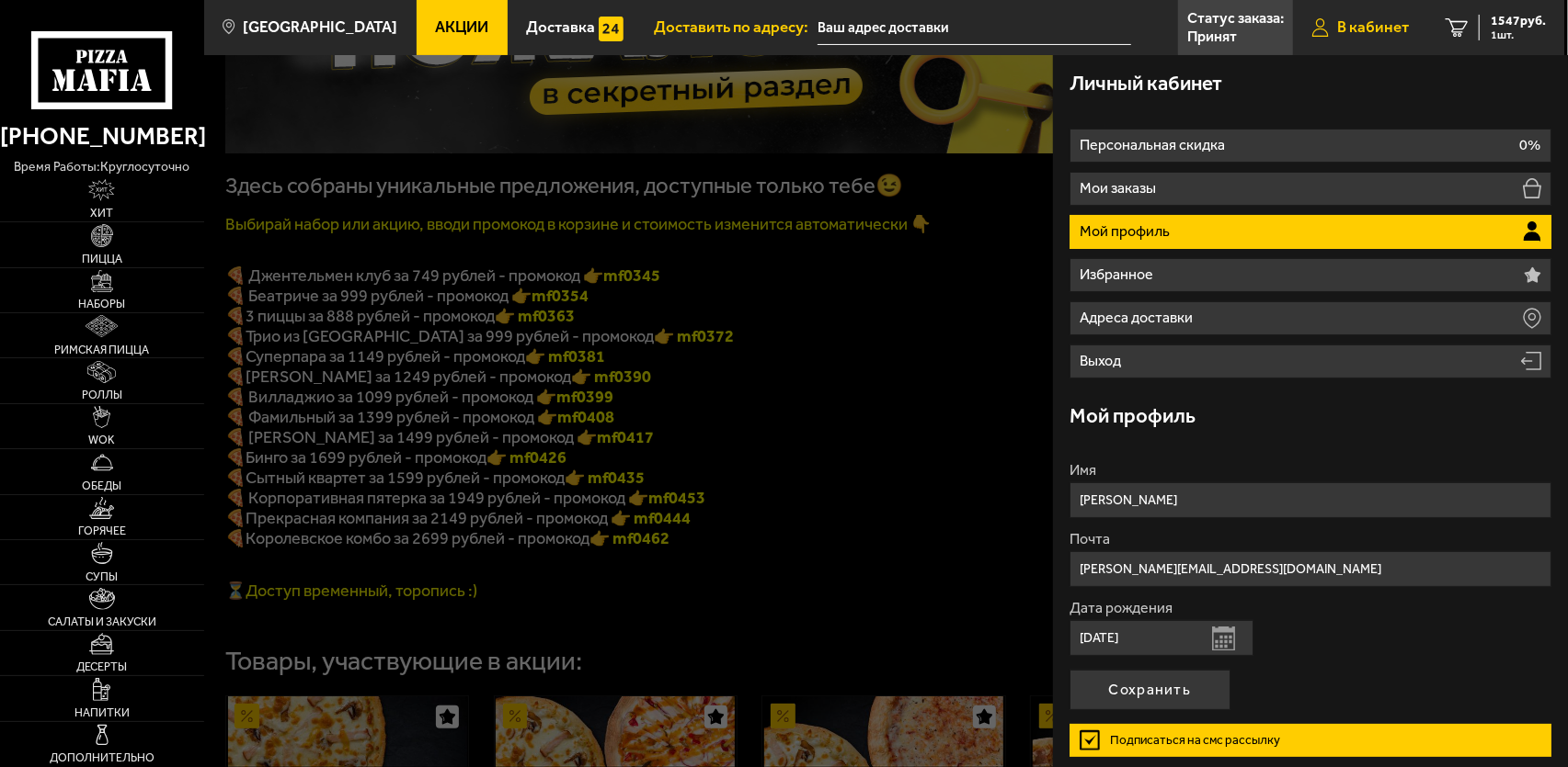
scroll to position [276, 0]
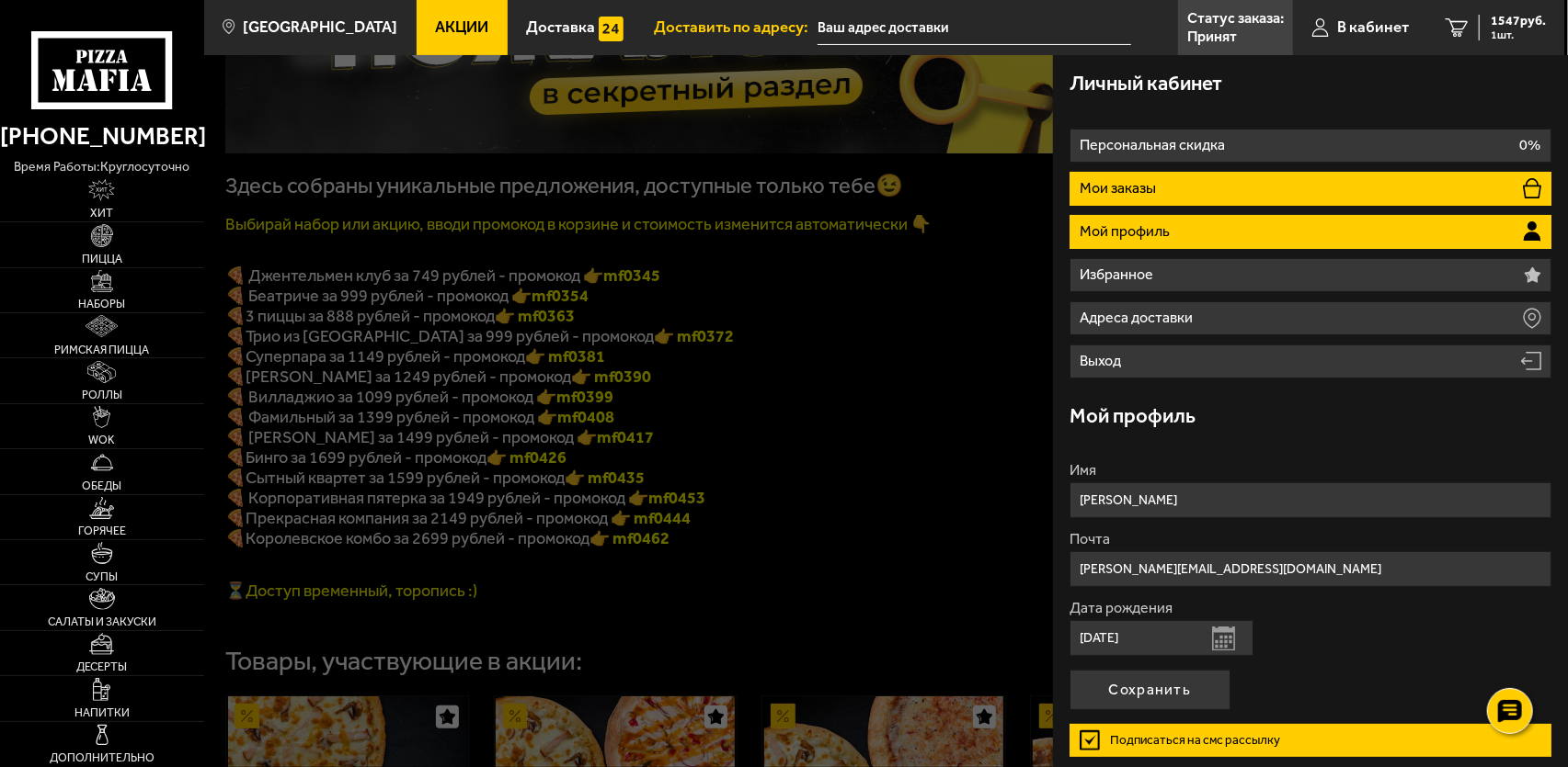
click at [1234, 189] on li "Мои заказы" at bounding box center [1311, 188] width 483 height 34
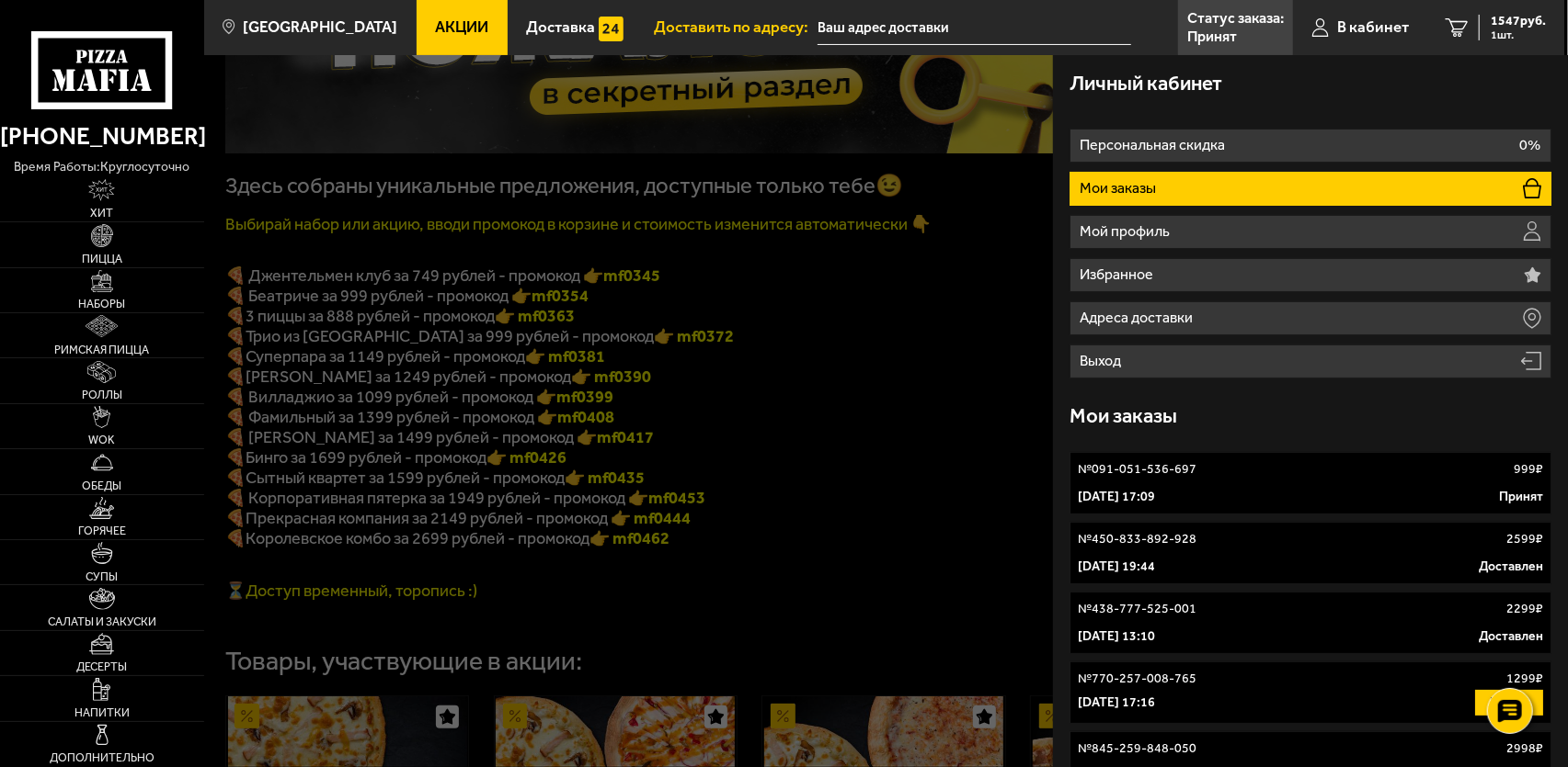
click at [1255, 490] on div "4 сентября 2025 г. 17:09 Принят" at bounding box center [1310, 497] width 466 height 19
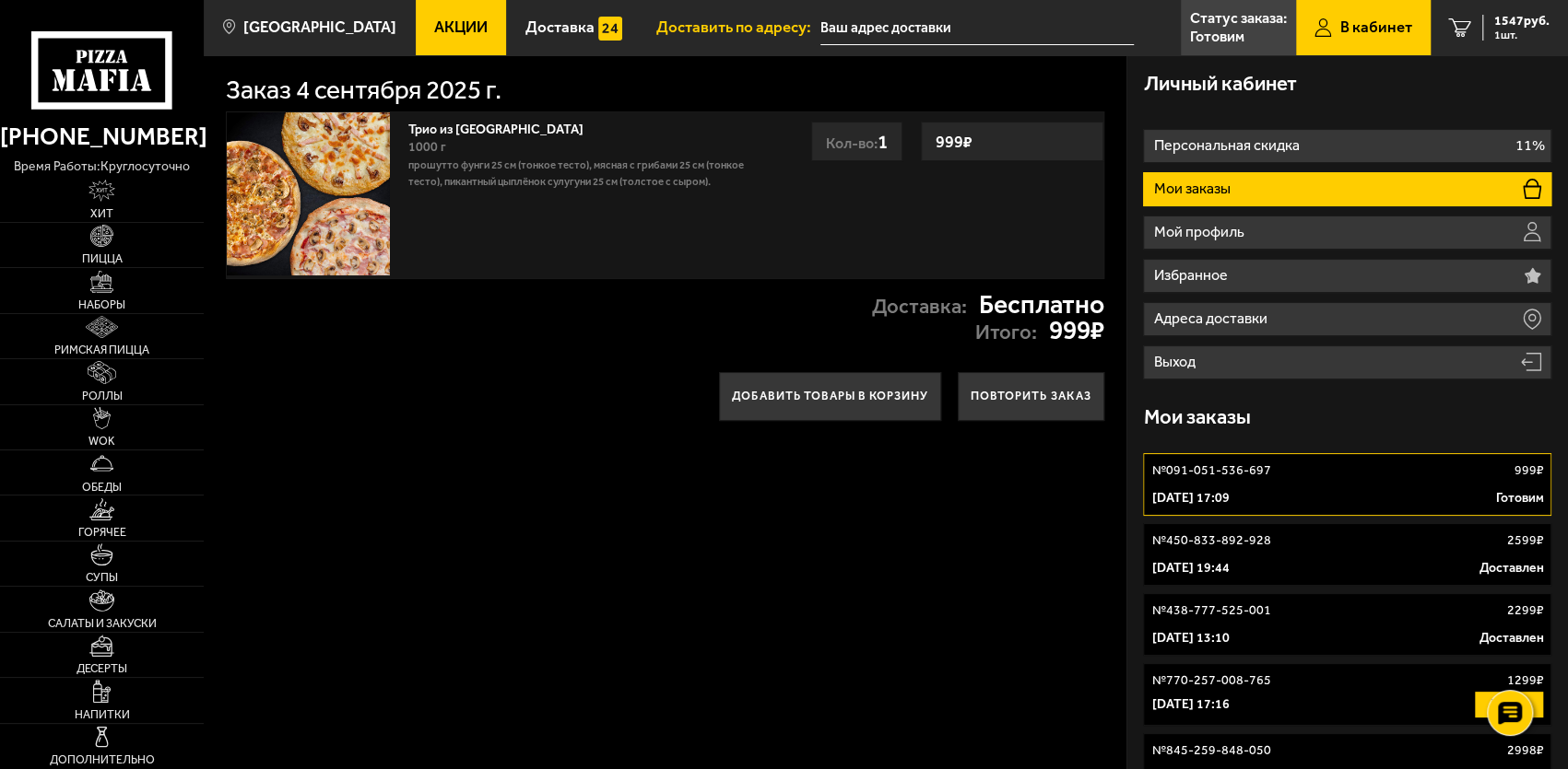
click at [1212, 192] on p "Мои заказы" at bounding box center [1193, 189] width 81 height 15
click at [1313, 489] on link "№ 091-051-536-697 999 ₽ 4 сентября 2025 г. 17:09 Готовим" at bounding box center [1347, 485] width 408 height 63
click at [1259, 557] on link "№ 450-833-892-928 2599 ₽ 14 июля 2025 г. 19:44 Доставлен" at bounding box center [1347, 555] width 408 height 63
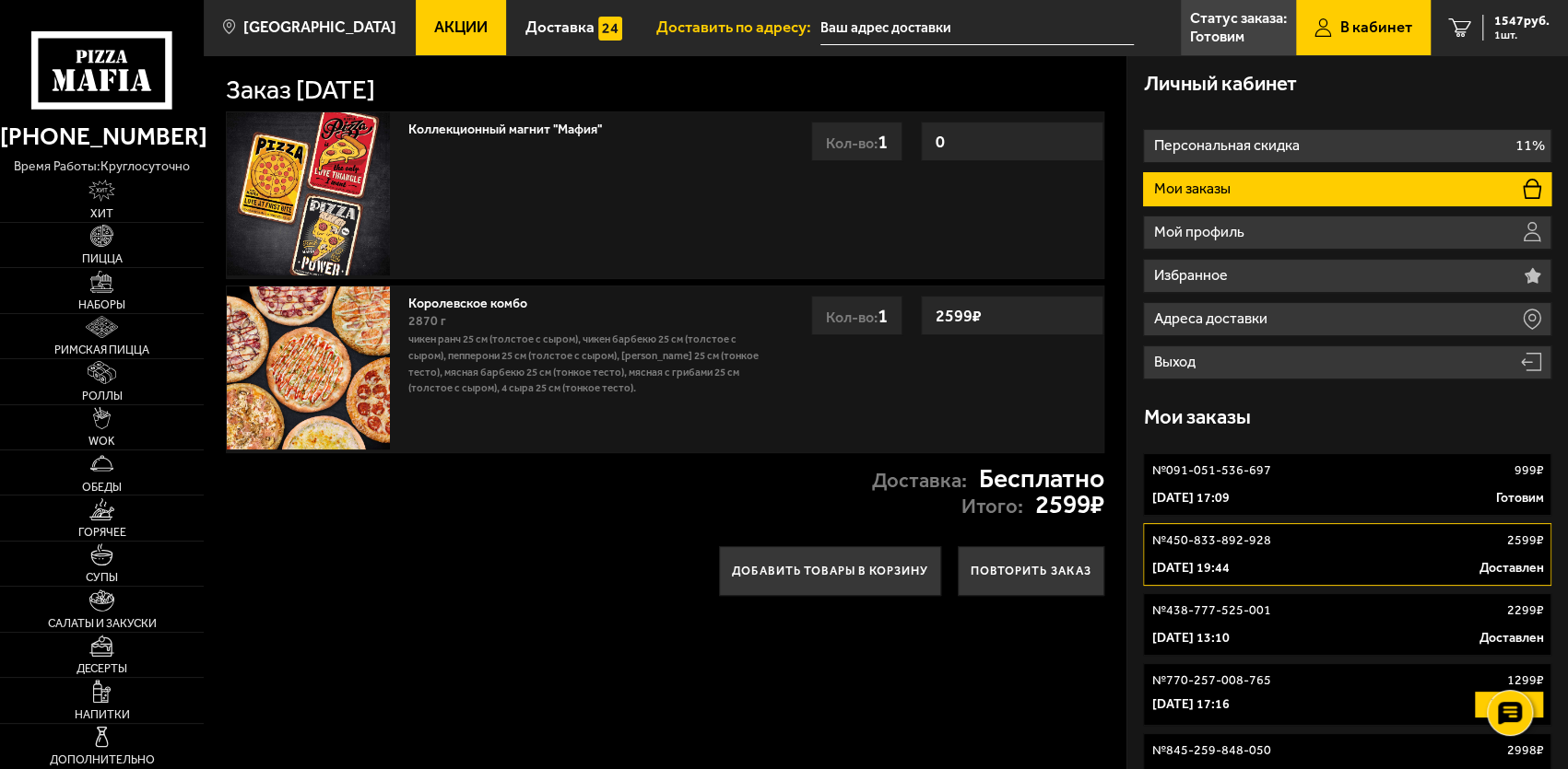
click at [1313, 468] on div "№ 091-051-536-697 999 ₽" at bounding box center [1347, 470] width 392 height 19
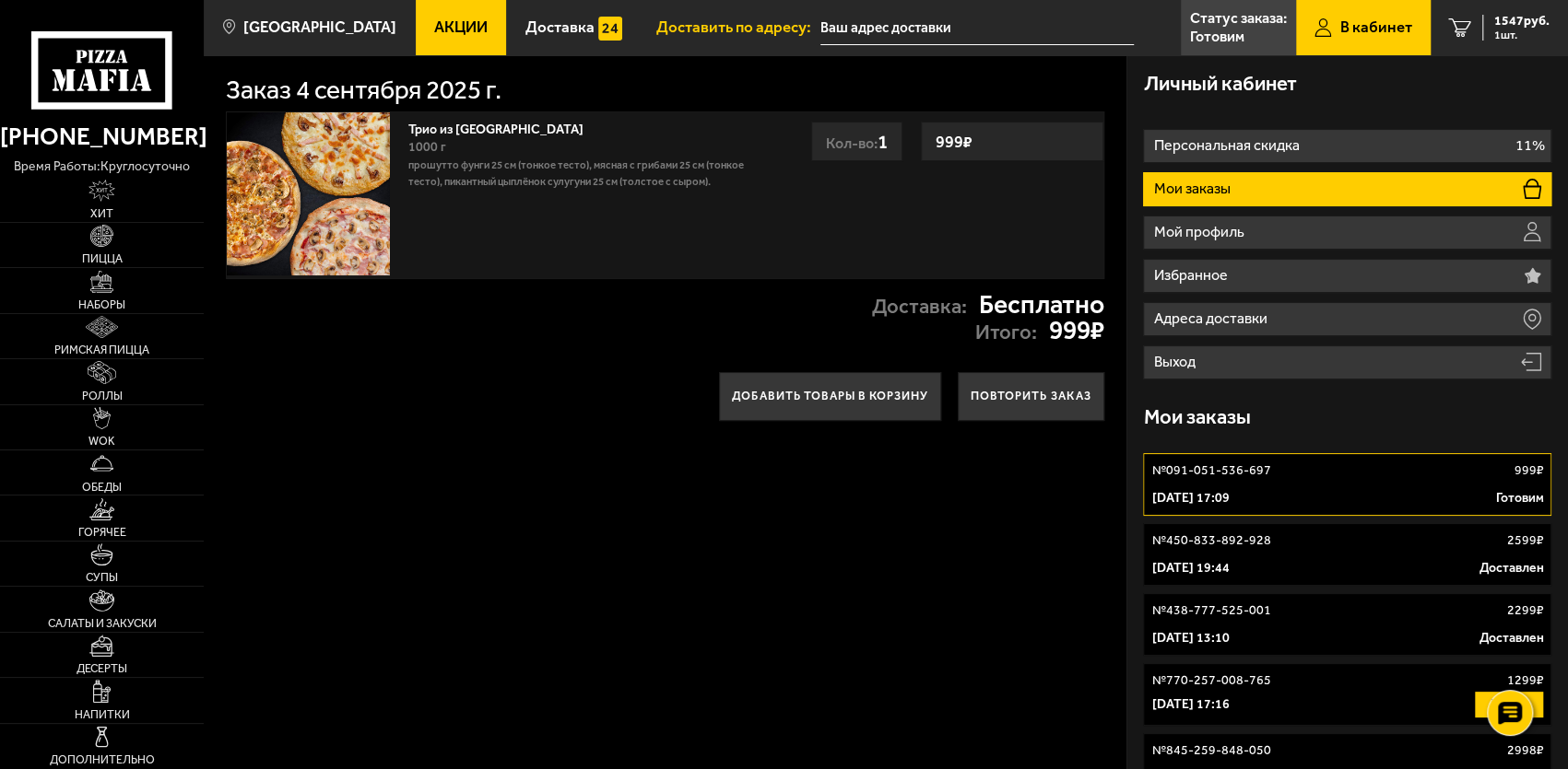
click at [1217, 464] on p "№ 091-051-536-697" at bounding box center [1210, 470] width 119 height 19
click at [1217, 474] on p "№ 091-051-536-697" at bounding box center [1210, 470] width 119 height 19
click at [1353, 477] on div "№ 091-051-536-697 999 ₽" at bounding box center [1347, 470] width 392 height 19
click at [1354, 477] on div "№ 091-051-536-697 999 ₽" at bounding box center [1347, 470] width 392 height 19
click at [1352, 479] on div "№ 091-051-536-697 999 ₽" at bounding box center [1347, 470] width 392 height 19
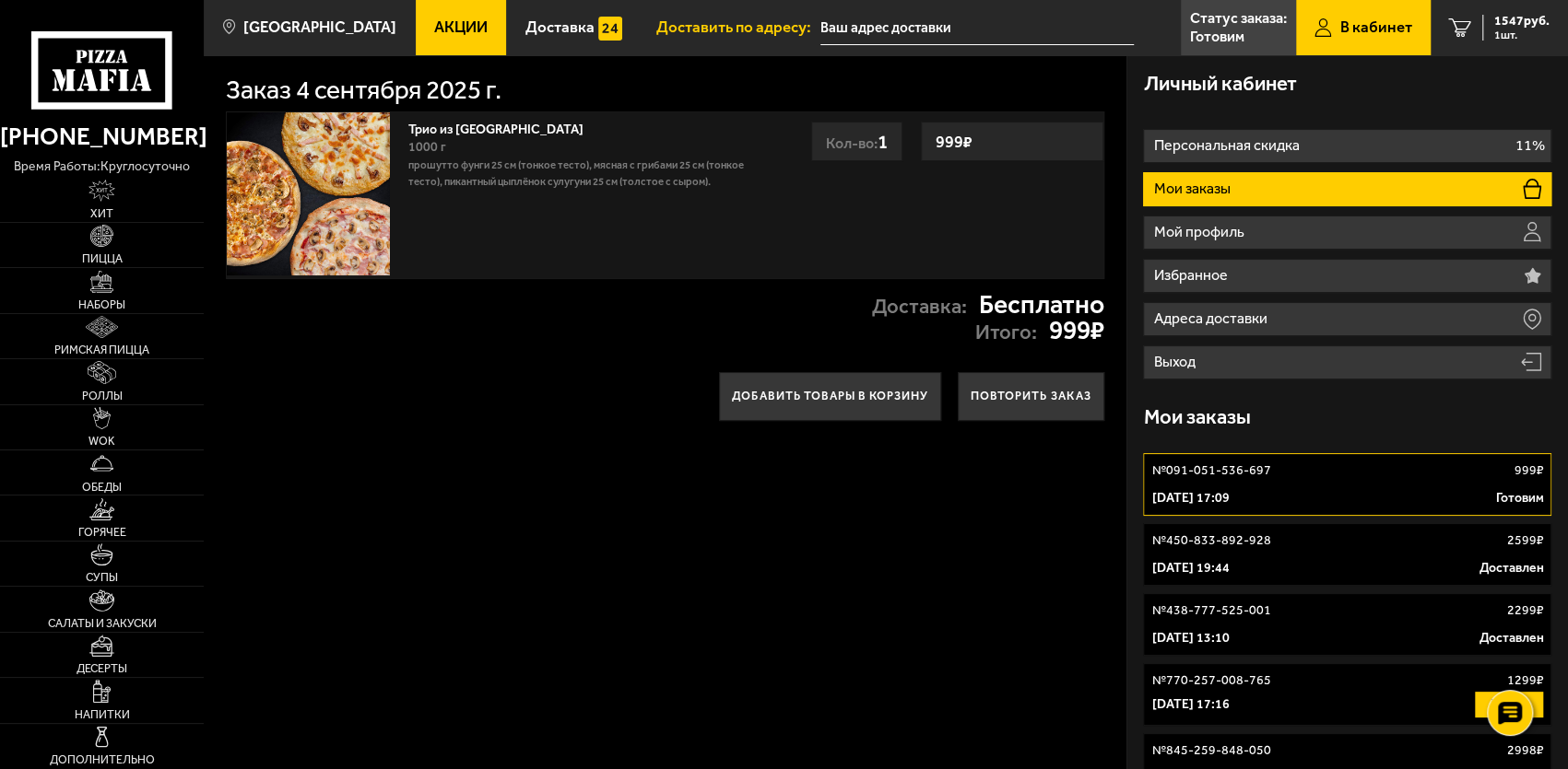
click at [1352, 479] on div "№ 091-051-536-697 999 ₽" at bounding box center [1347, 470] width 392 height 19
click at [1350, 479] on div "№ 091-051-536-697 999 ₽" at bounding box center [1347, 470] width 392 height 19
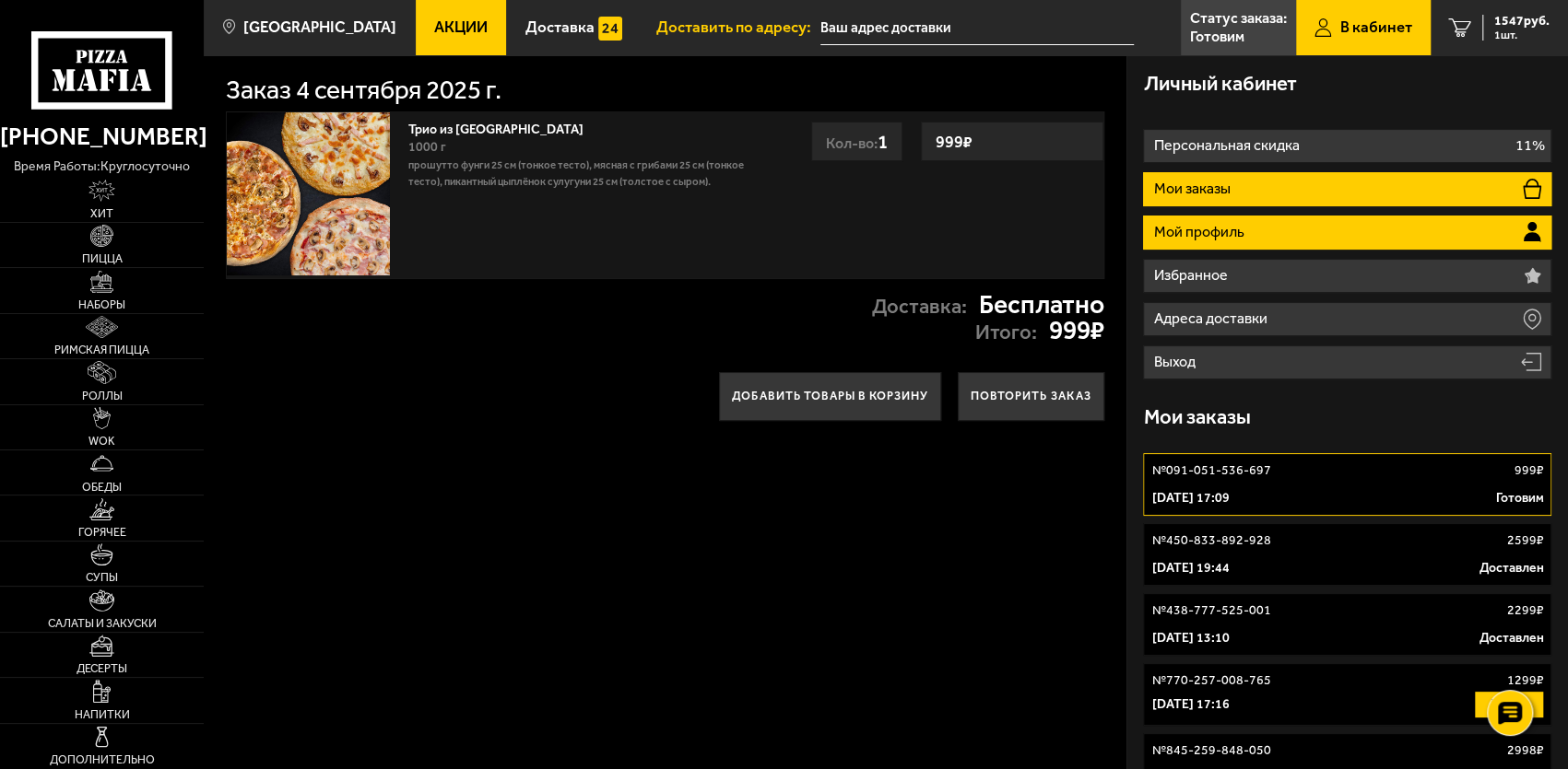
click at [1229, 222] on li "Мой профиль" at bounding box center [1347, 232] width 408 height 34
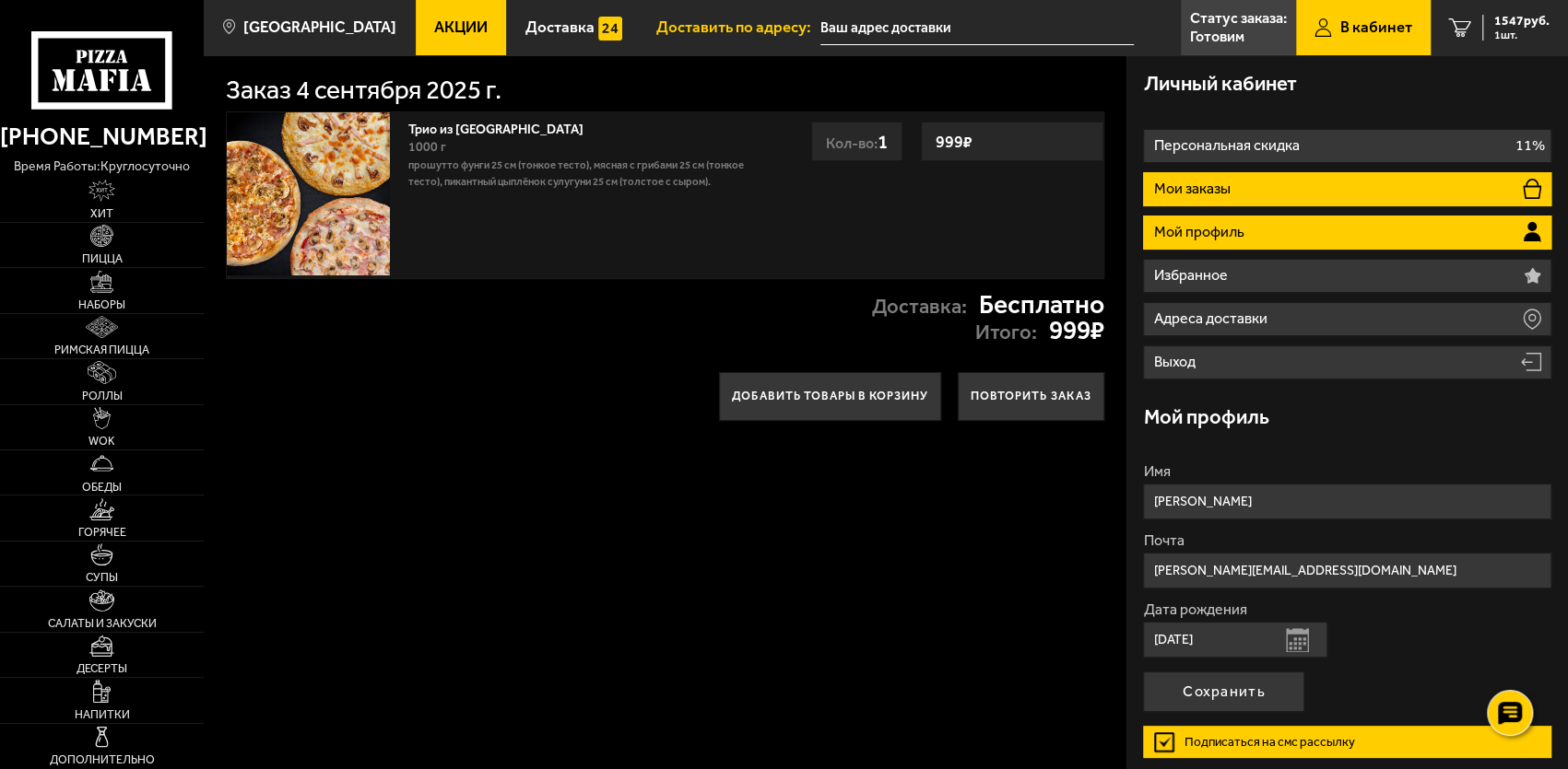
click at [1219, 183] on p "Мои заказы" at bounding box center [1193, 189] width 81 height 15
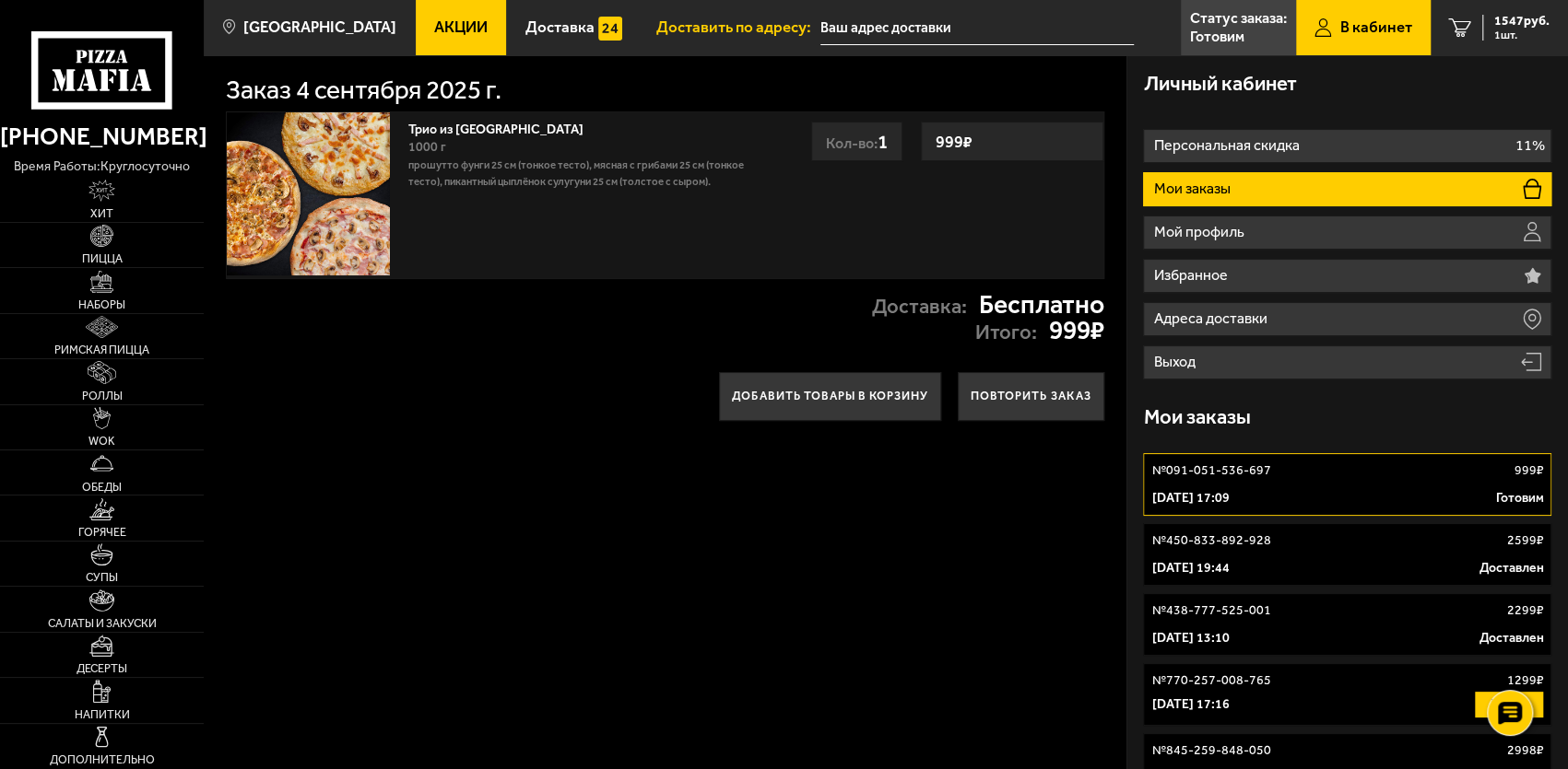
click at [1203, 559] on link "№ 450-833-892-928 2599 ₽ 14 июля 2025 г. 19:44 Доставлен" at bounding box center [1347, 555] width 408 height 63
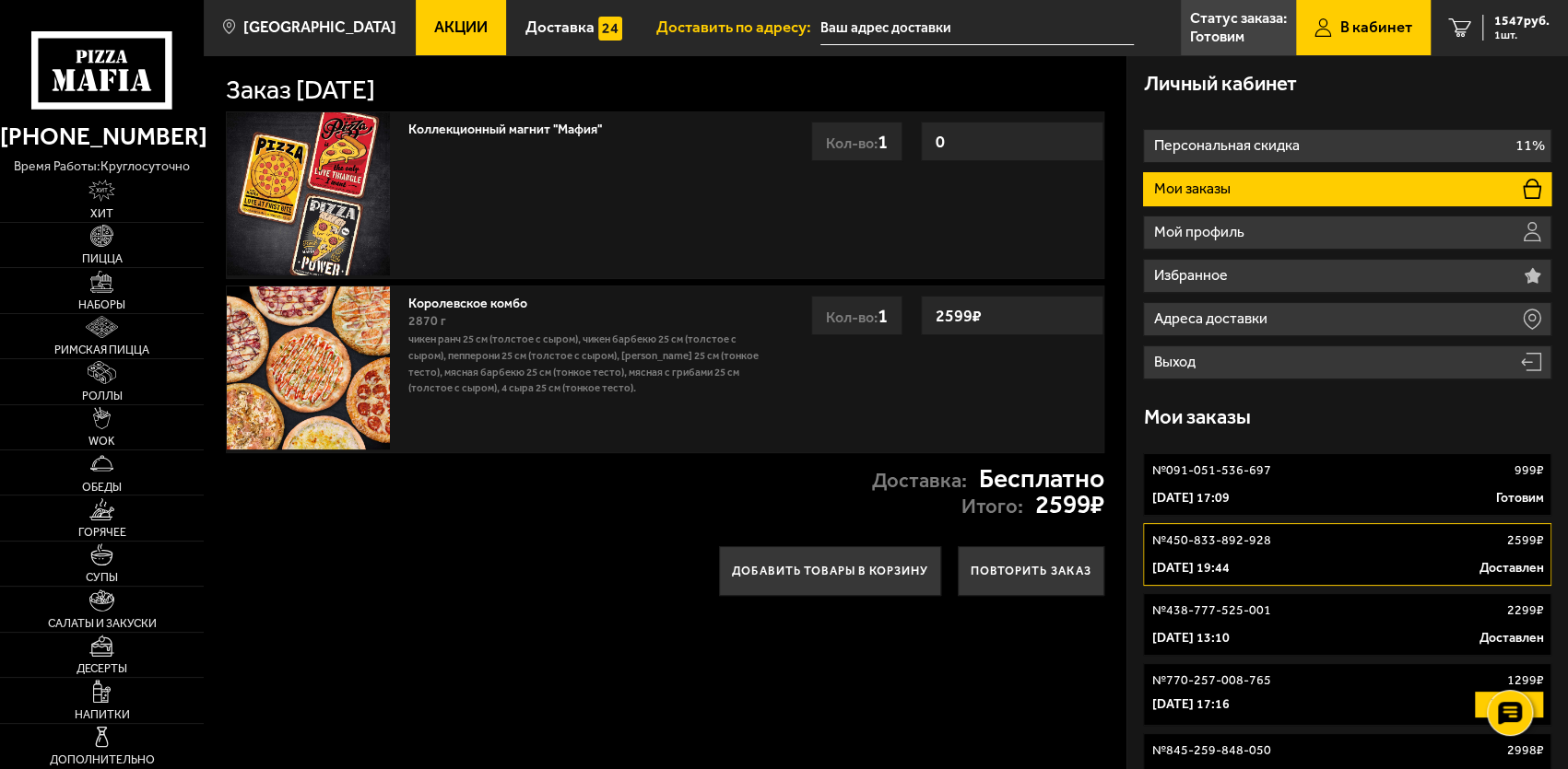
click at [1234, 616] on p "№ 438-777-525-001" at bounding box center [1210, 611] width 119 height 19
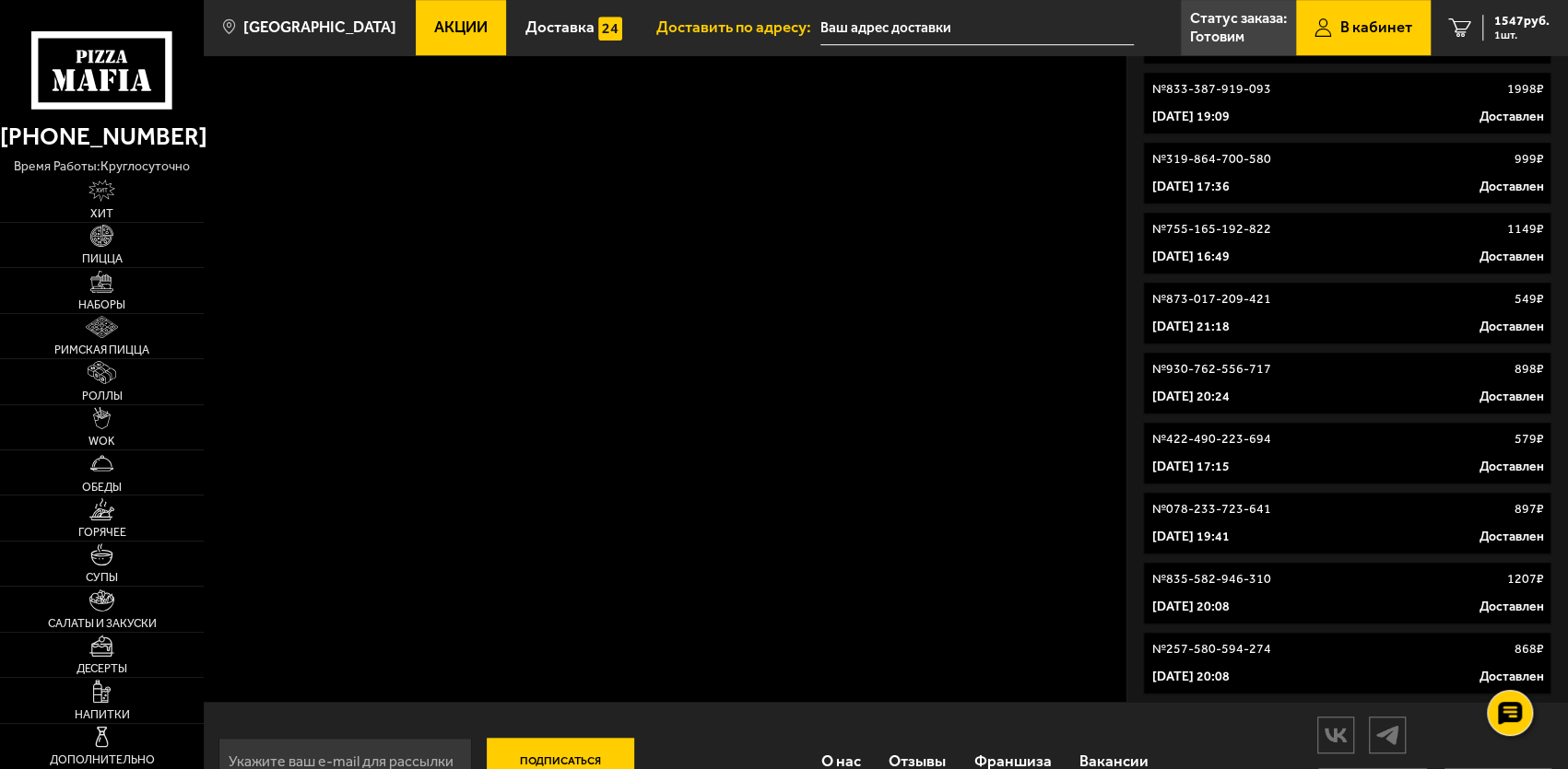
scroll to position [738, 0]
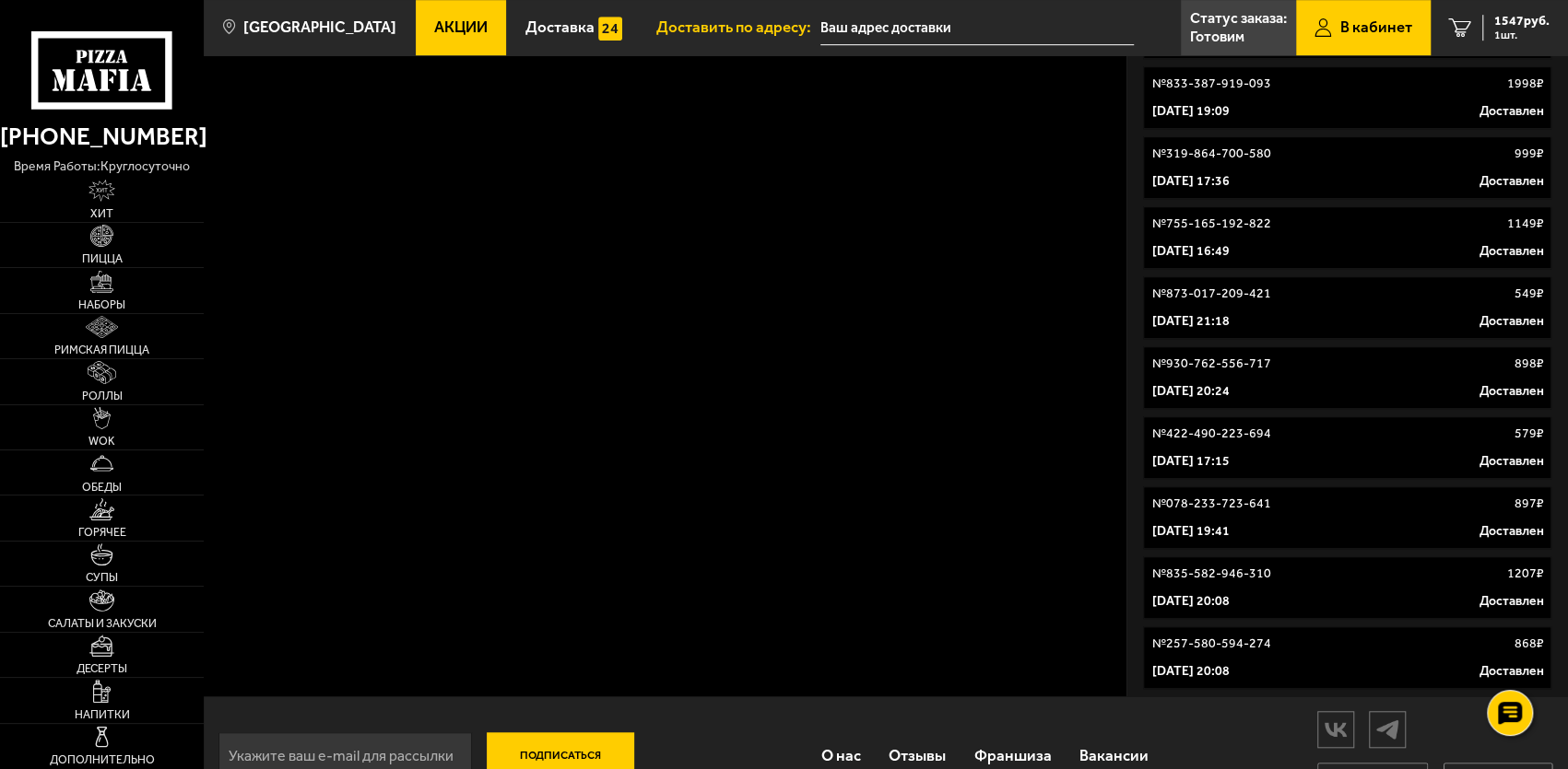
click at [1232, 651] on p "№ 257-580-594-274" at bounding box center [1210, 644] width 119 height 19
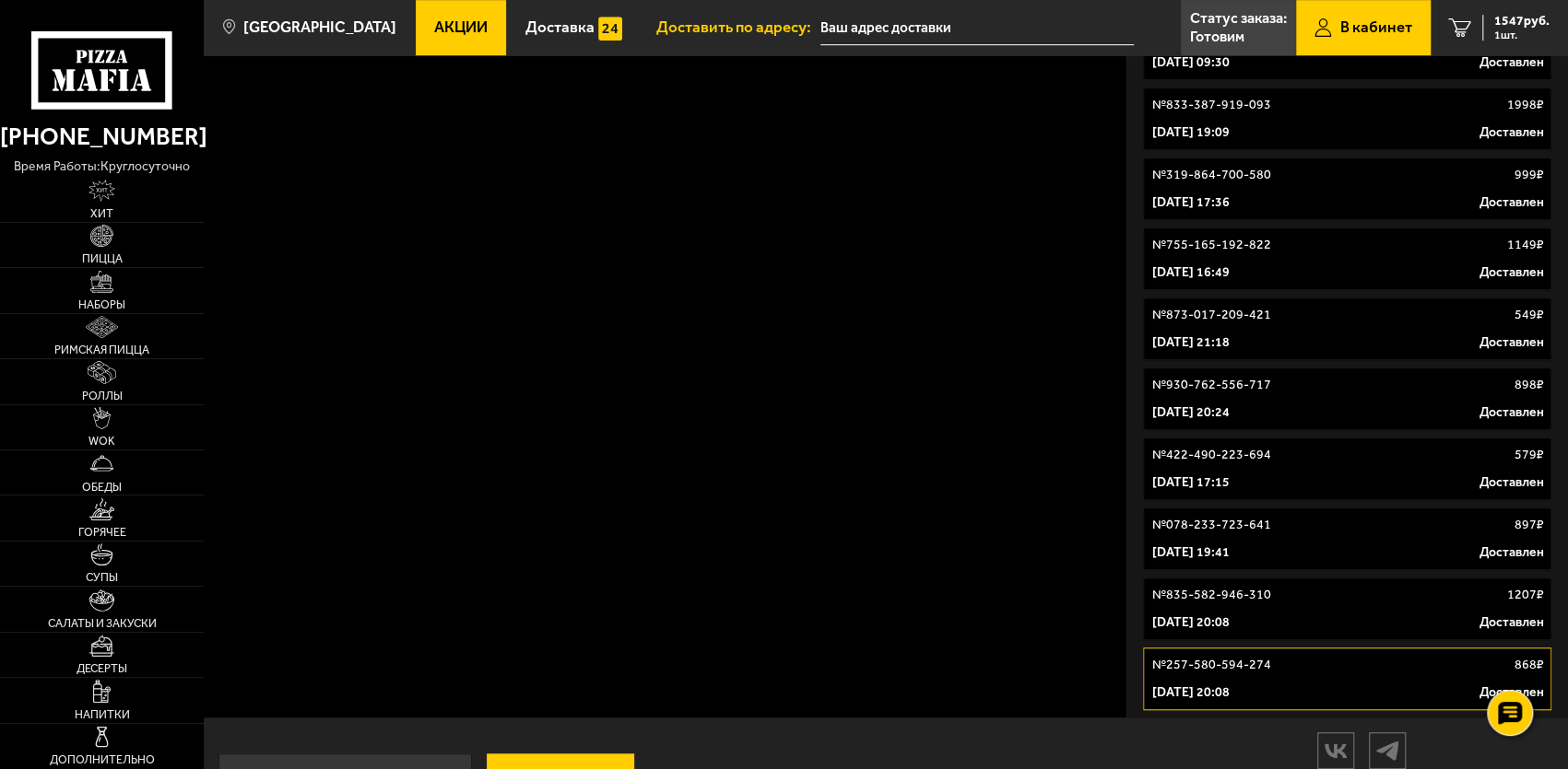
scroll to position [738, 0]
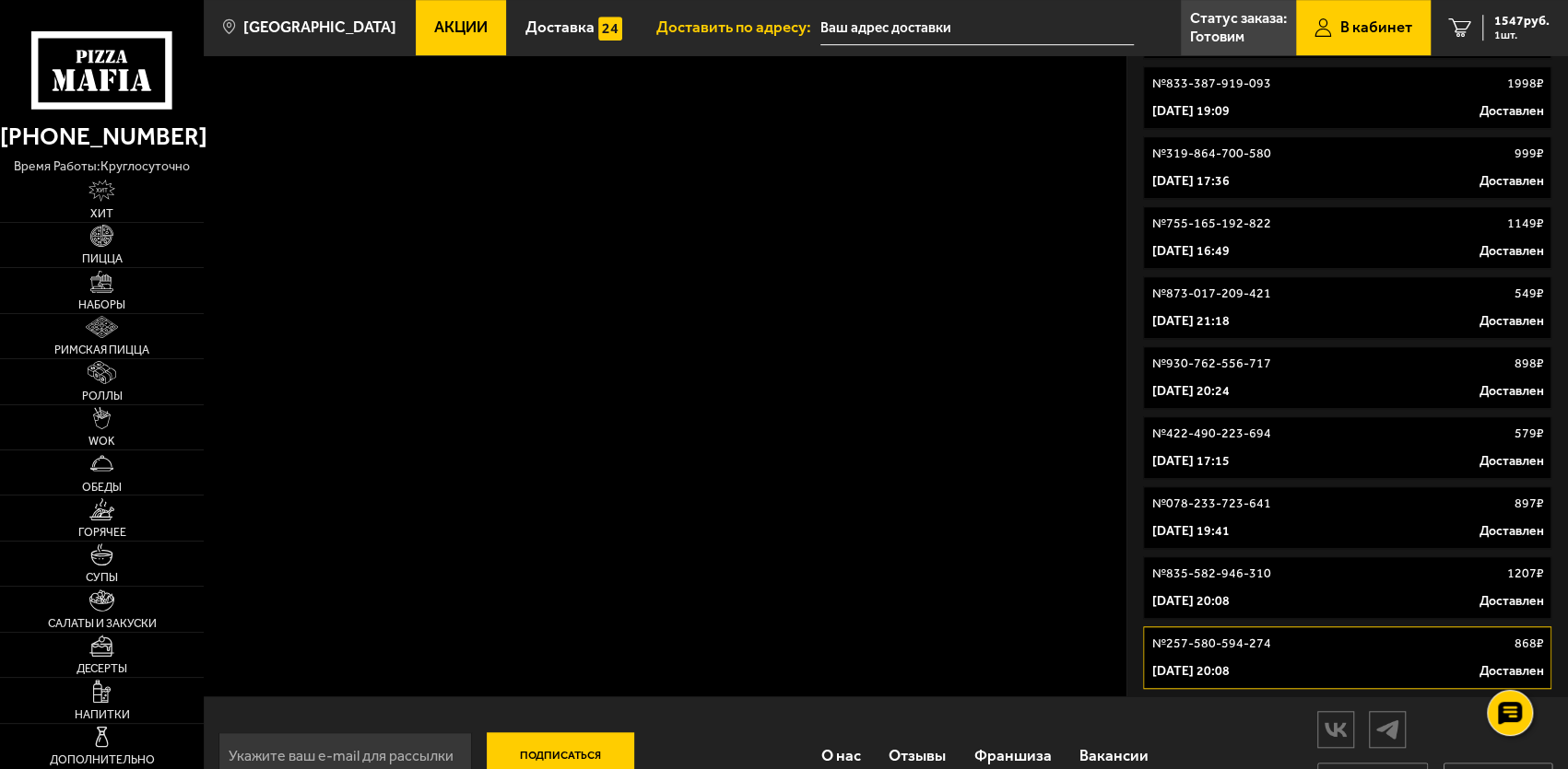
click at [1251, 661] on link "№ 257-580-594-274 868 ₽ 30 июля 2021 г. 20:08 Доставлен" at bounding box center [1347, 658] width 408 height 63
click at [1225, 591] on link "№ 835-582-946-310 1207 ₽ 19 августа 2021 г. 20:08 Доставлен" at bounding box center [1347, 588] width 408 height 63
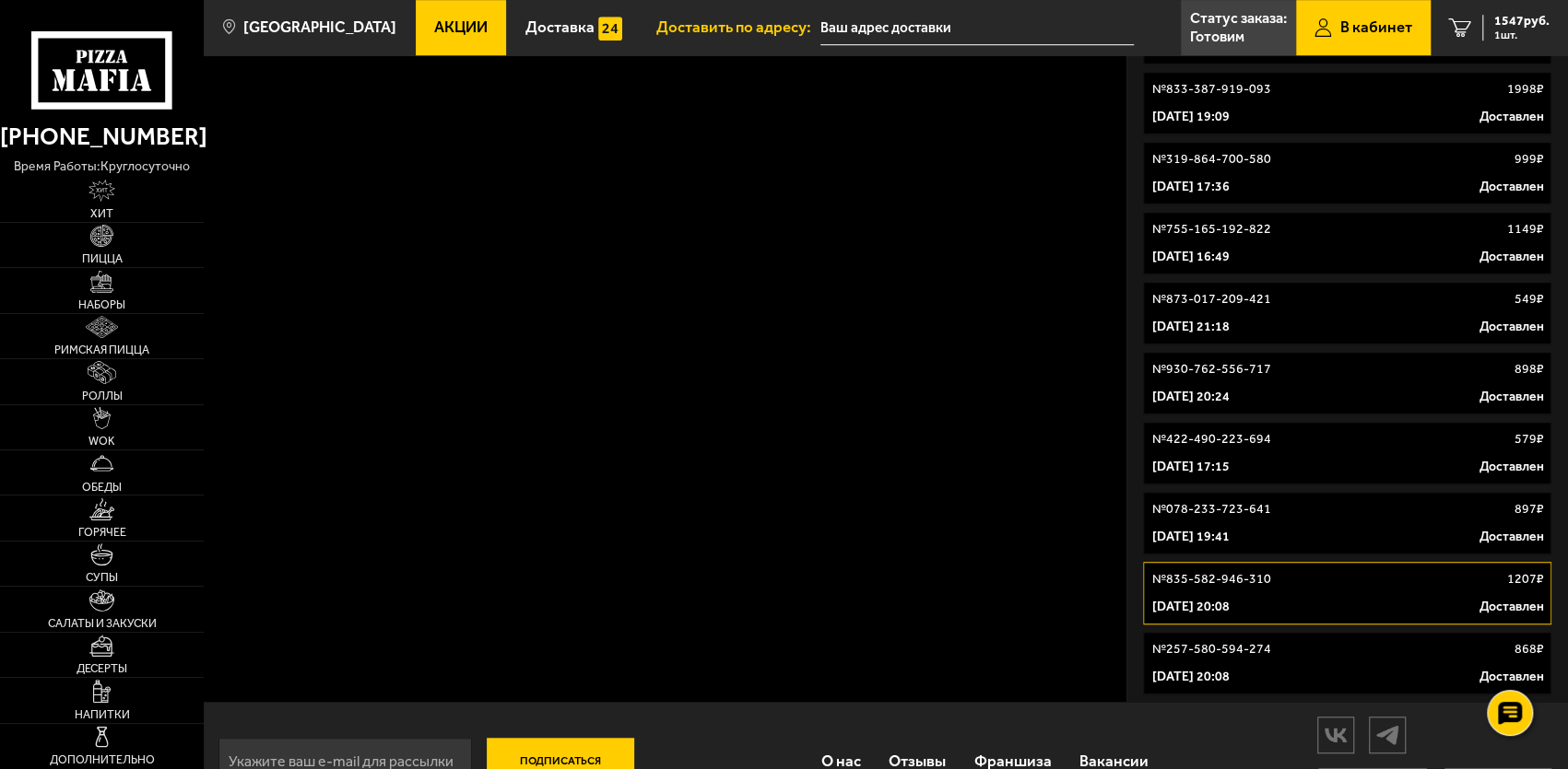
scroll to position [738, 0]
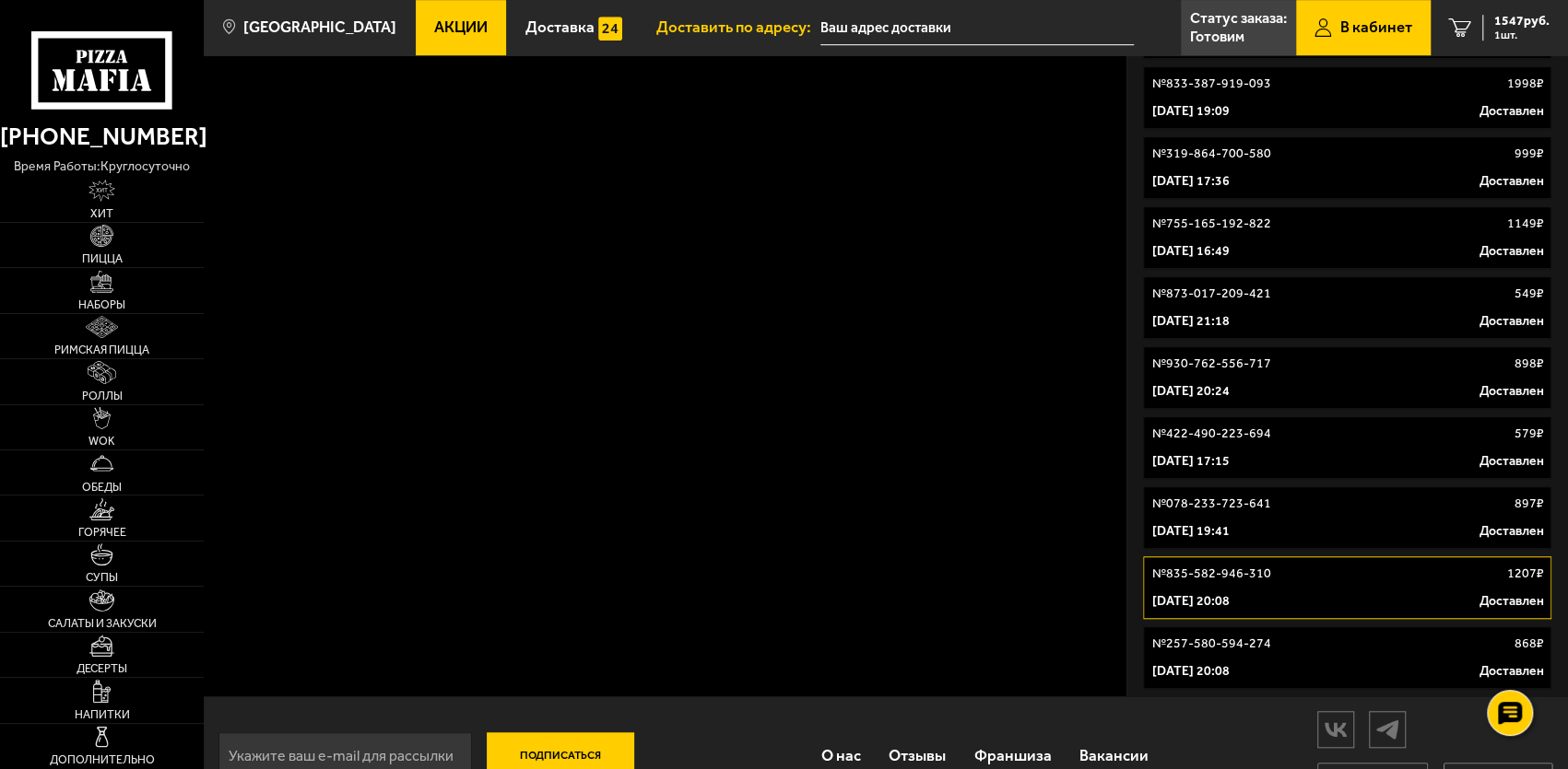
click at [1208, 437] on p "№ 422-490-223-694" at bounding box center [1210, 434] width 119 height 19
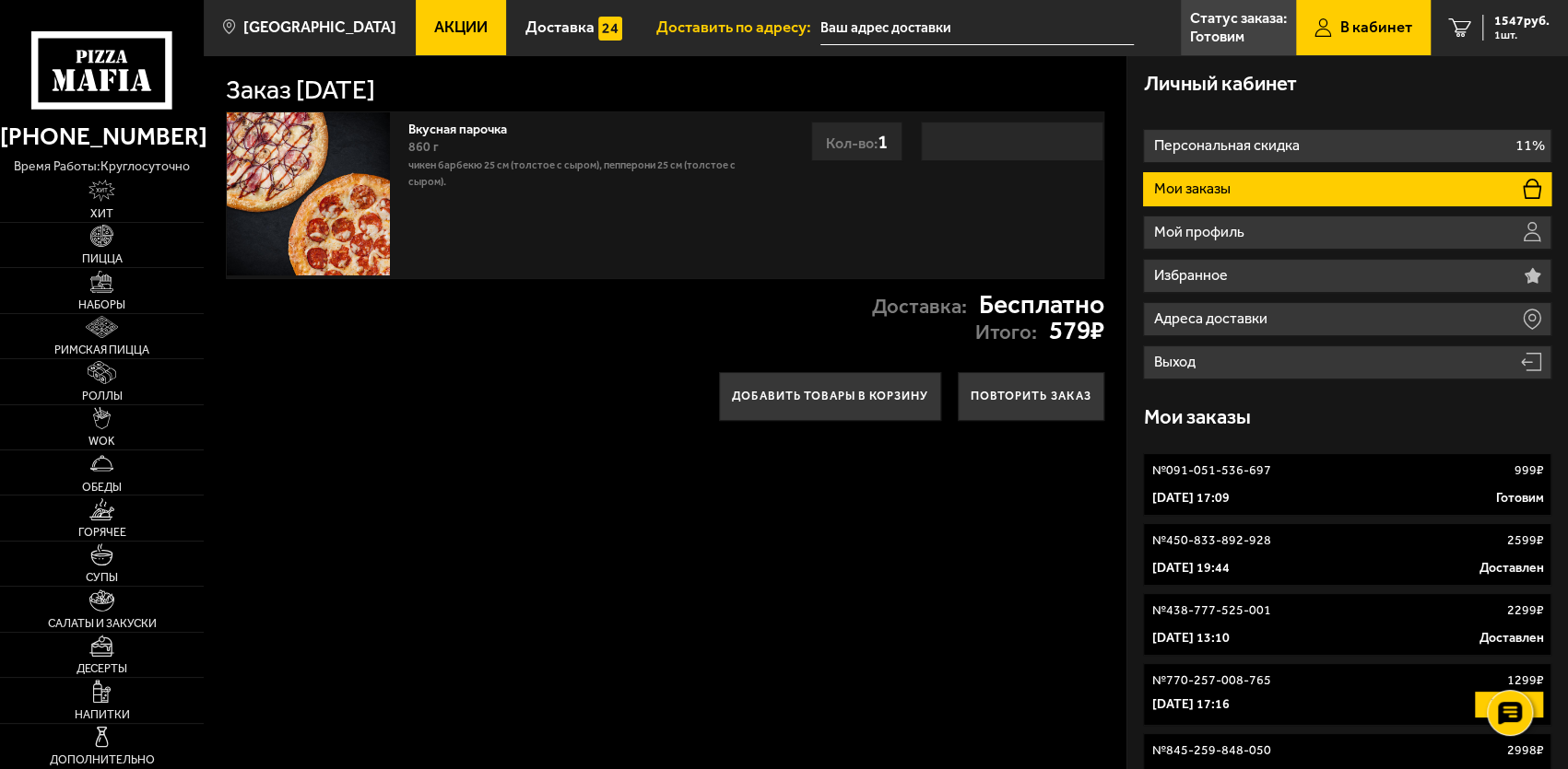
click at [1231, 487] on link "№ 091-051-536-697 999 ₽ 4 сентября 2025 г. 17:09 Готовим" at bounding box center [1347, 485] width 408 height 63
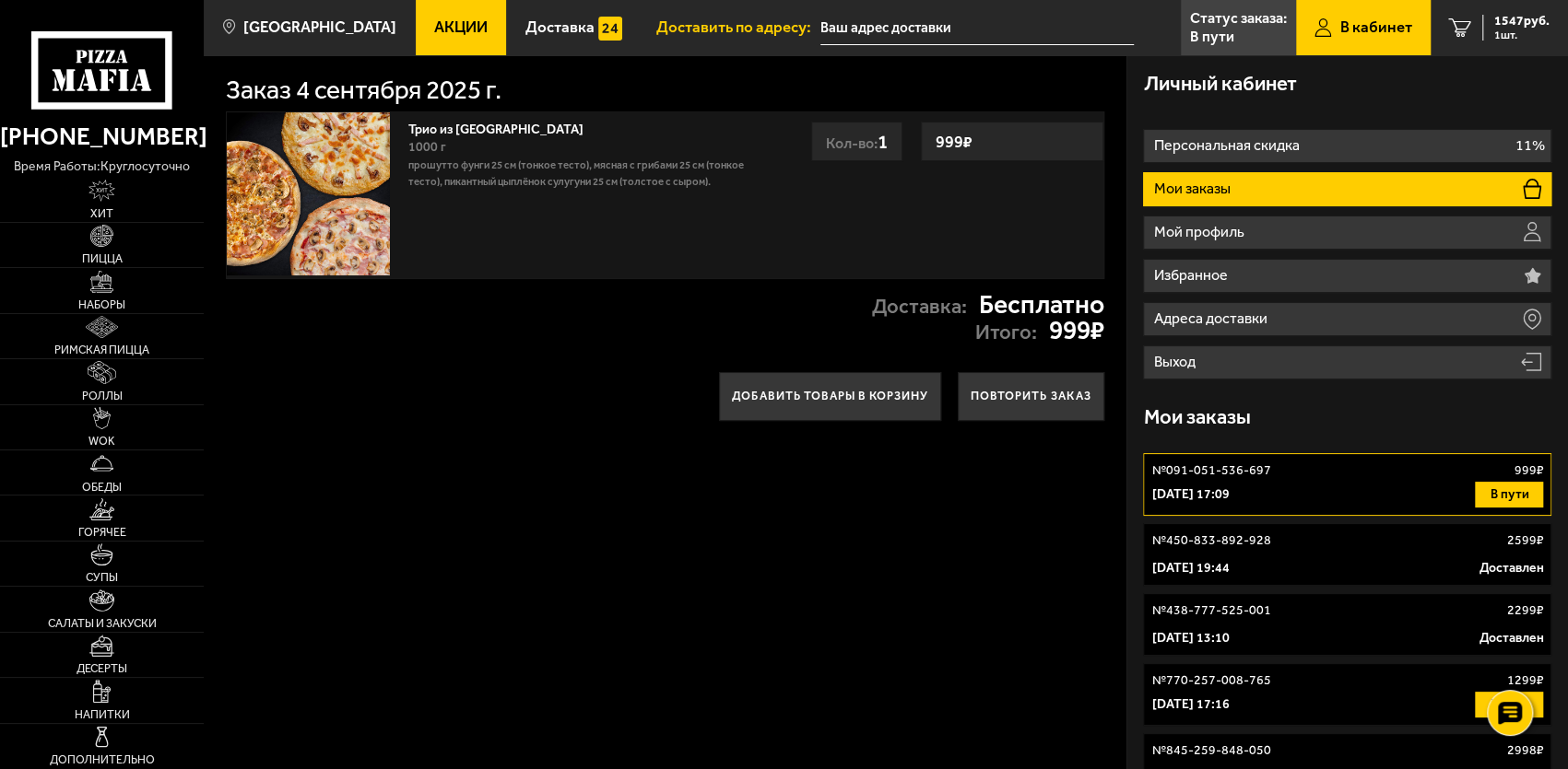
click at [1366, 494] on div "4 сентября 2025 г. 17:09 В пути" at bounding box center [1347, 495] width 392 height 26
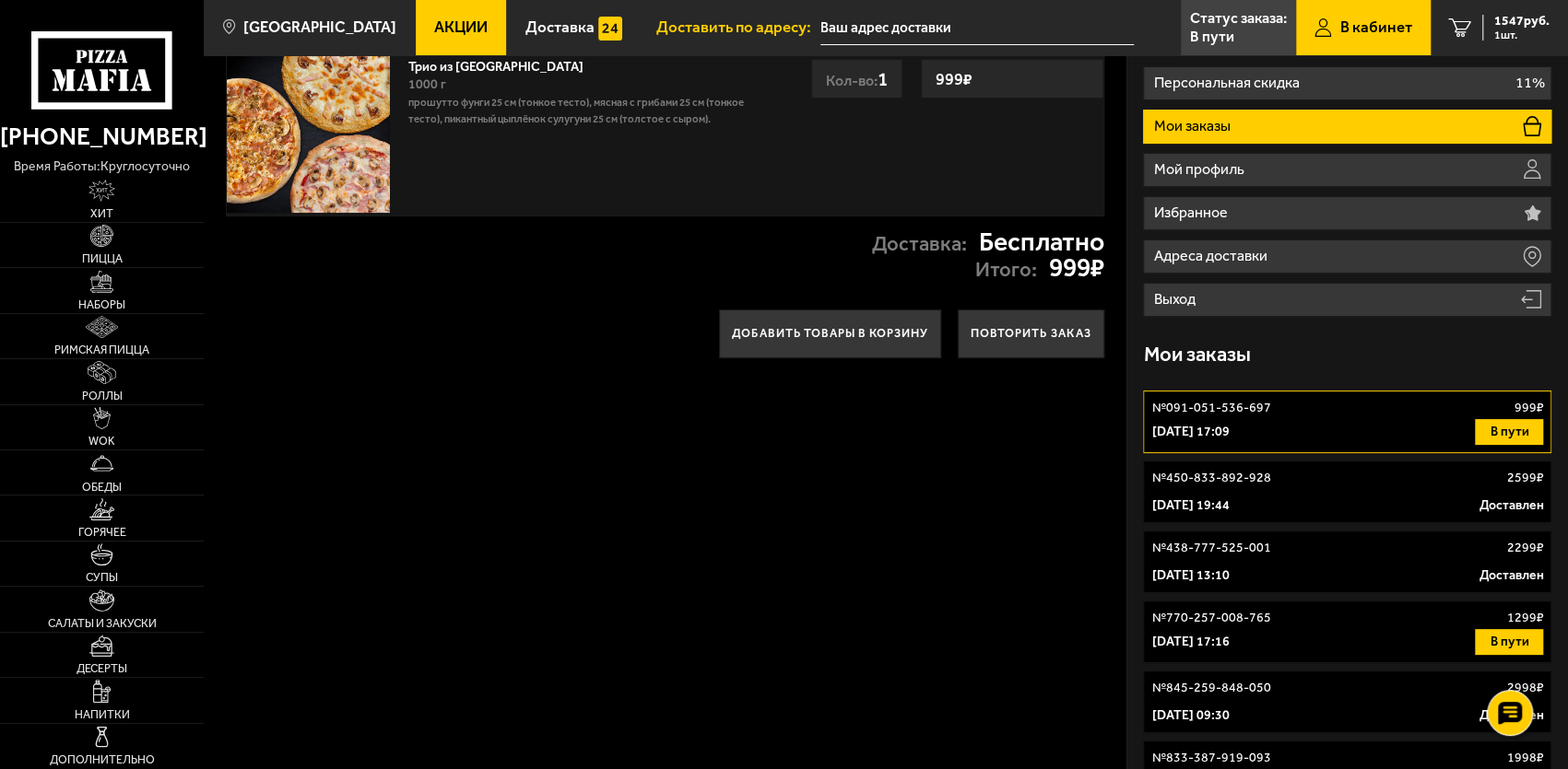
scroll to position [92, 0]
